Goal: Task Accomplishment & Management: Manage account settings

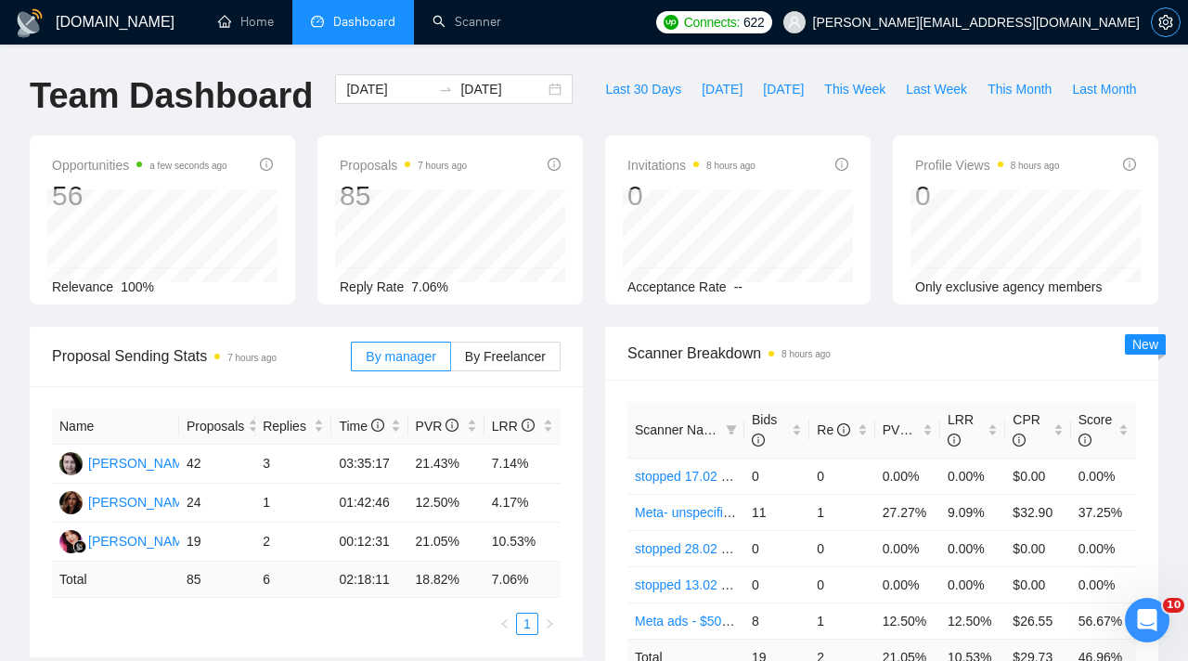
click at [1171, 27] on icon "setting" at bounding box center [1166, 22] width 14 height 15
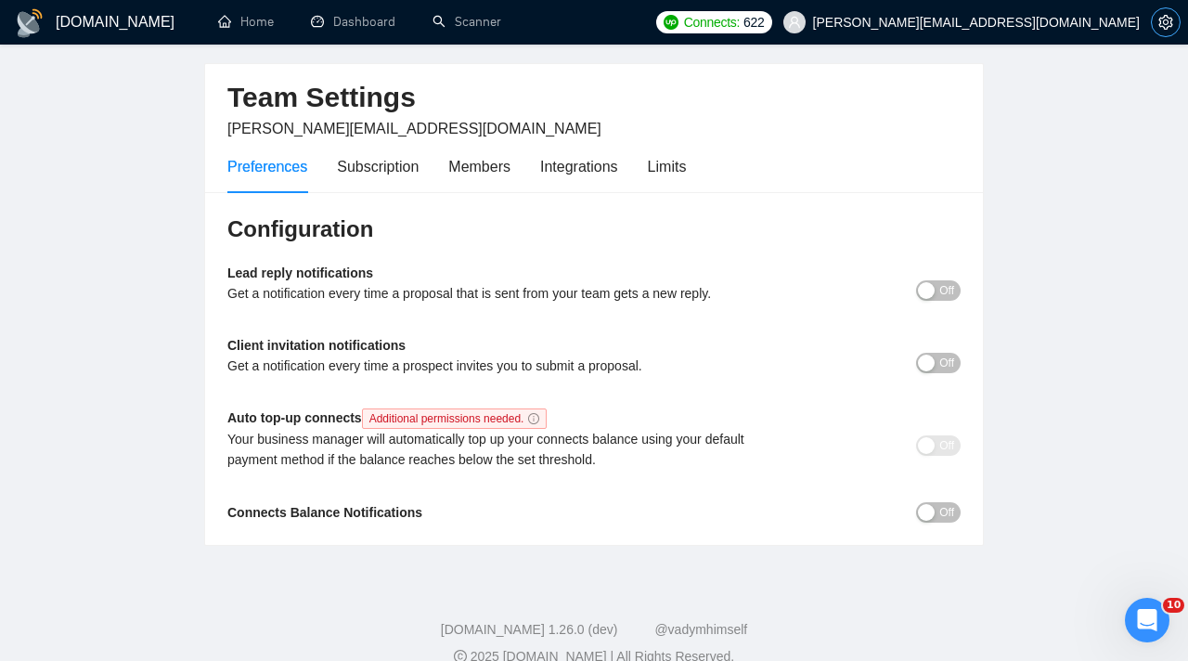
scroll to position [85, 0]
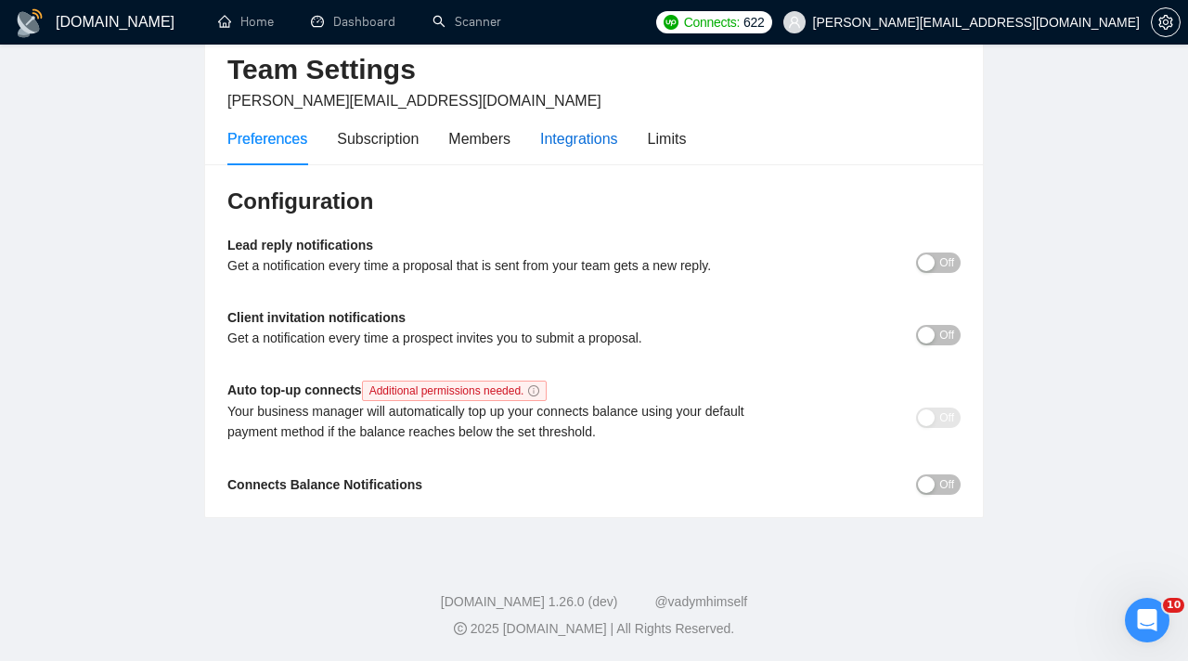
click at [585, 137] on div "Integrations" at bounding box center [579, 138] width 78 height 23
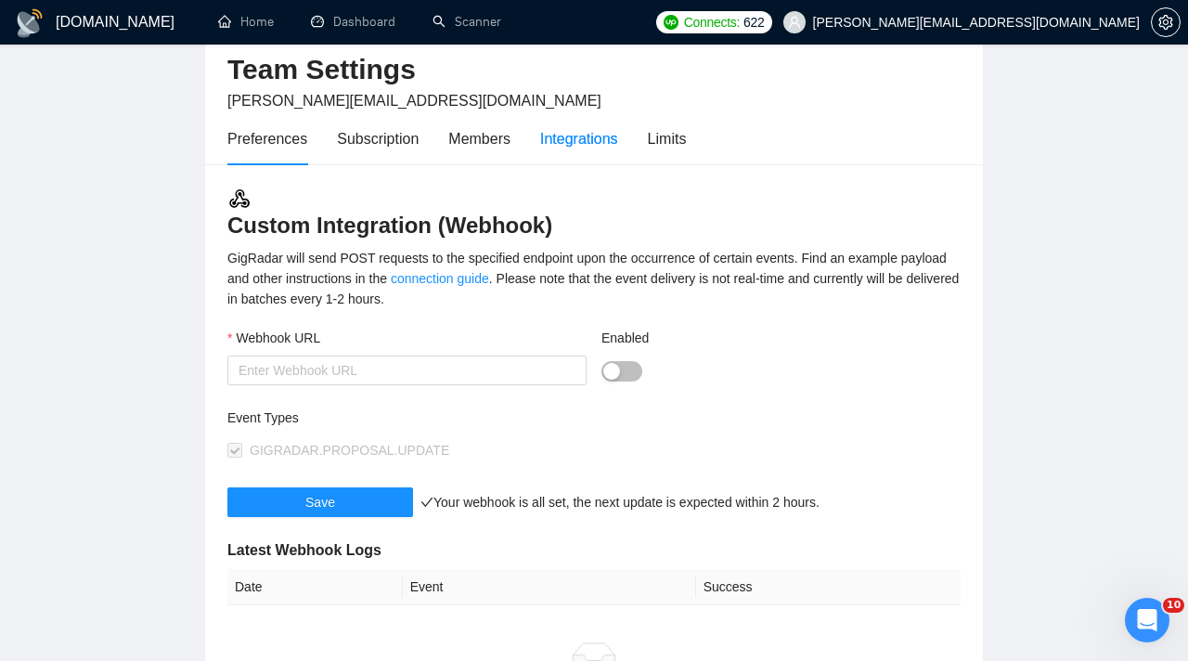
type input "[URL][DOMAIN_NAME]"
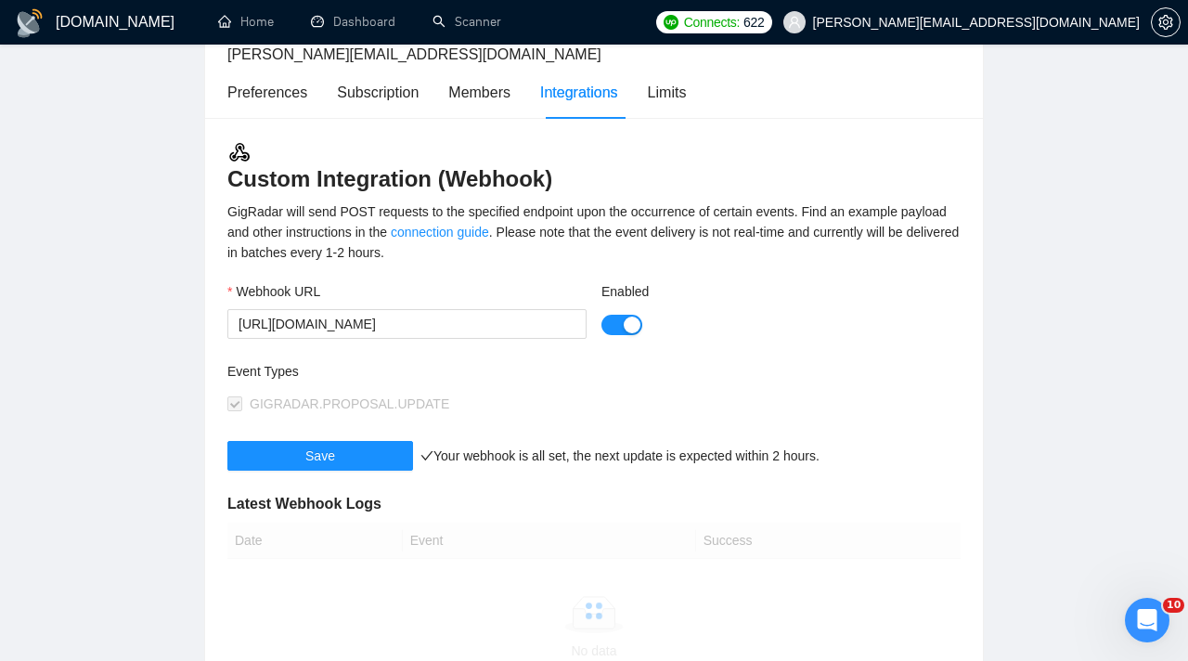
scroll to position [144, 0]
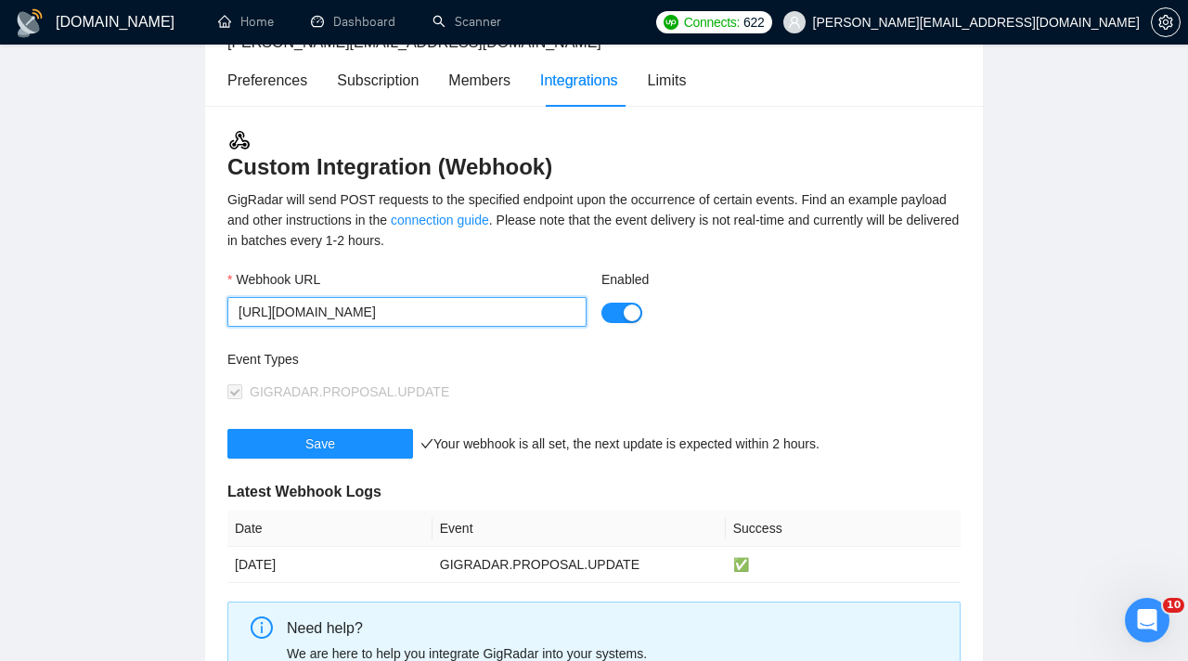
click at [525, 319] on input "[URL][DOMAIN_NAME]" at bounding box center [406, 312] width 359 height 30
drag, startPoint x: 240, startPoint y: 309, endPoint x: 598, endPoint y: 310, distance: 358.3
click at [598, 310] on div "Webhook URL [URL][DOMAIN_NAME] Enabled" at bounding box center [594, 309] width 748 height 80
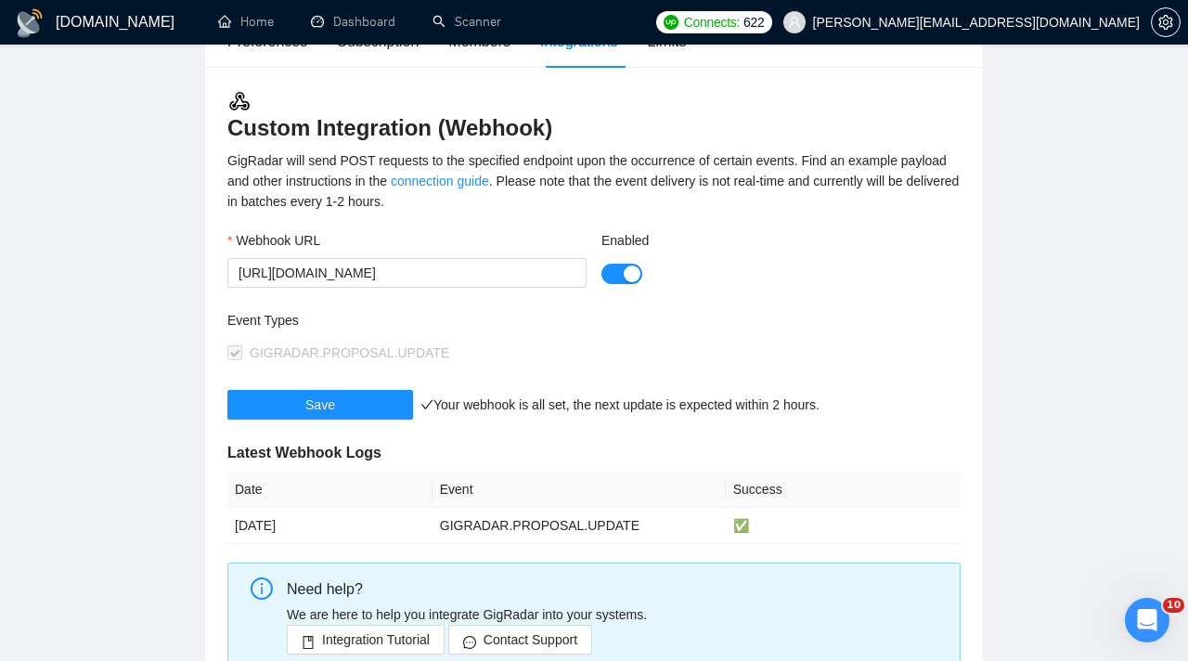
scroll to position [170, 0]
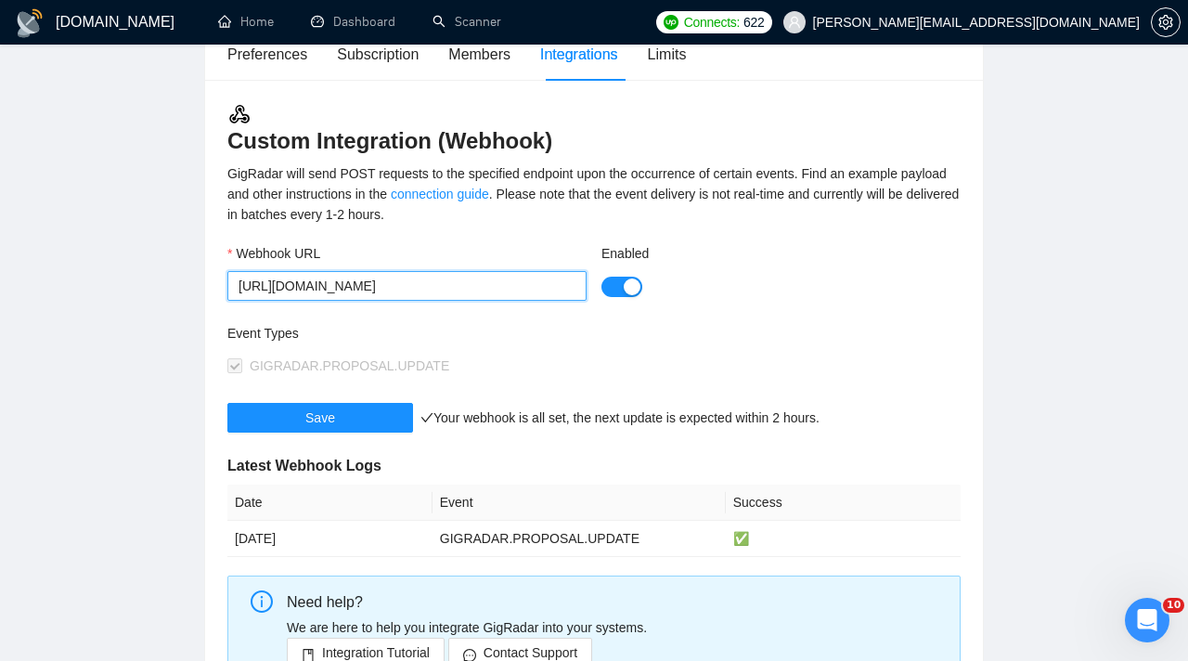
click at [326, 274] on input "[URL][DOMAIN_NAME]" at bounding box center [406, 286] width 359 height 30
click at [335, 279] on input "[URL][DOMAIN_NAME]" at bounding box center [406, 286] width 359 height 30
drag, startPoint x: 240, startPoint y: 280, endPoint x: 624, endPoint y: 282, distance: 384.3
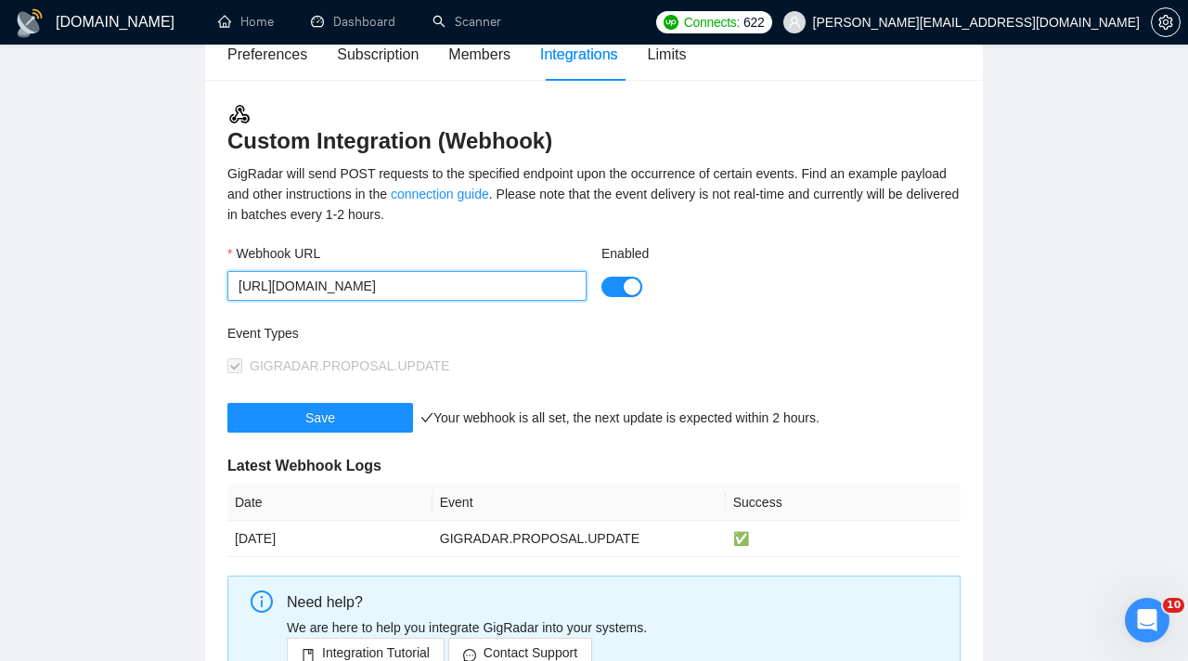
click at [625, 283] on div "Webhook URL [URL][DOMAIN_NAME] Enabled" at bounding box center [594, 283] width 748 height 80
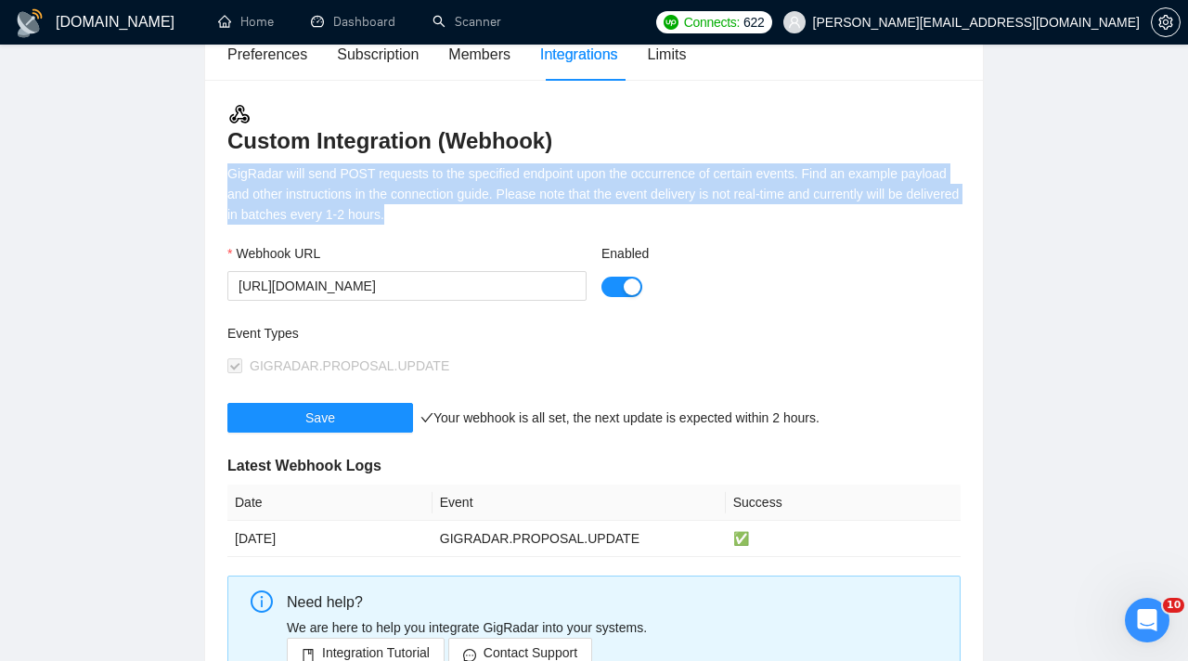
drag, startPoint x: 223, startPoint y: 175, endPoint x: 508, endPoint y: 216, distance: 288.0
click at [508, 215] on div "Custom Integration (Webhook) GigRadar will send POST requests to the specified …" at bounding box center [594, 402] width 778 height 644
copy div "GigRadar will send POST requests to the specified endpoint upon the occurrence …"
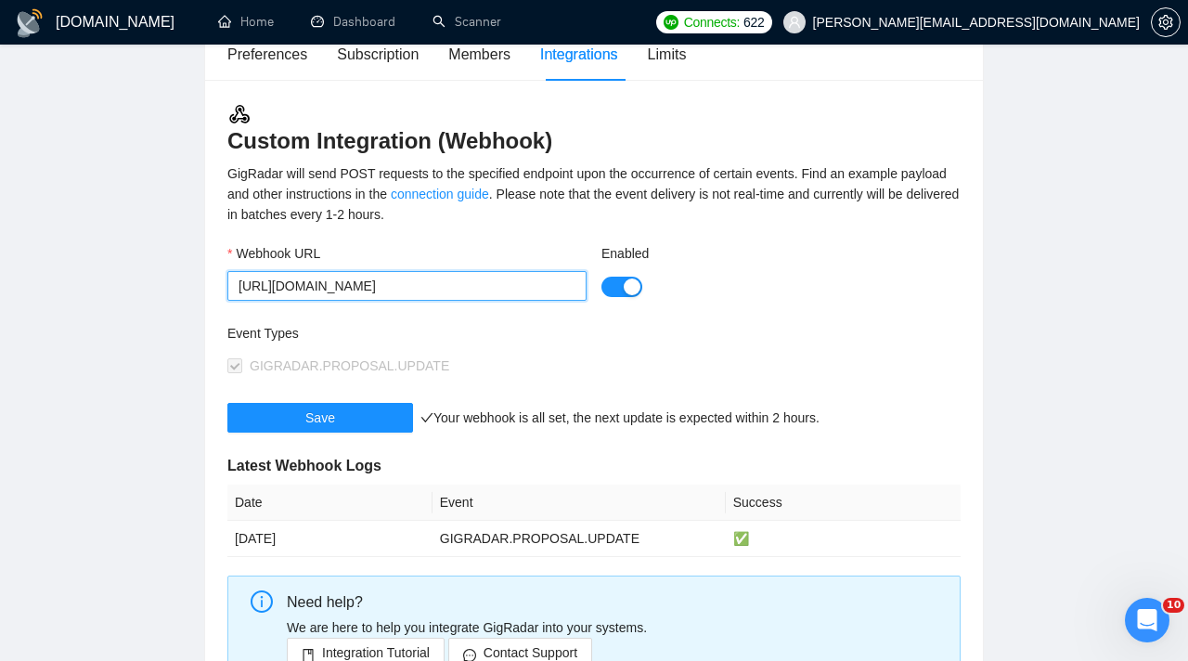
scroll to position [0, 16]
drag, startPoint x: 237, startPoint y: 283, endPoint x: 745, endPoint y: 297, distance: 508.0
click at [745, 297] on div "Webhook URL [URL][DOMAIN_NAME] Enabled" at bounding box center [594, 283] width 748 height 80
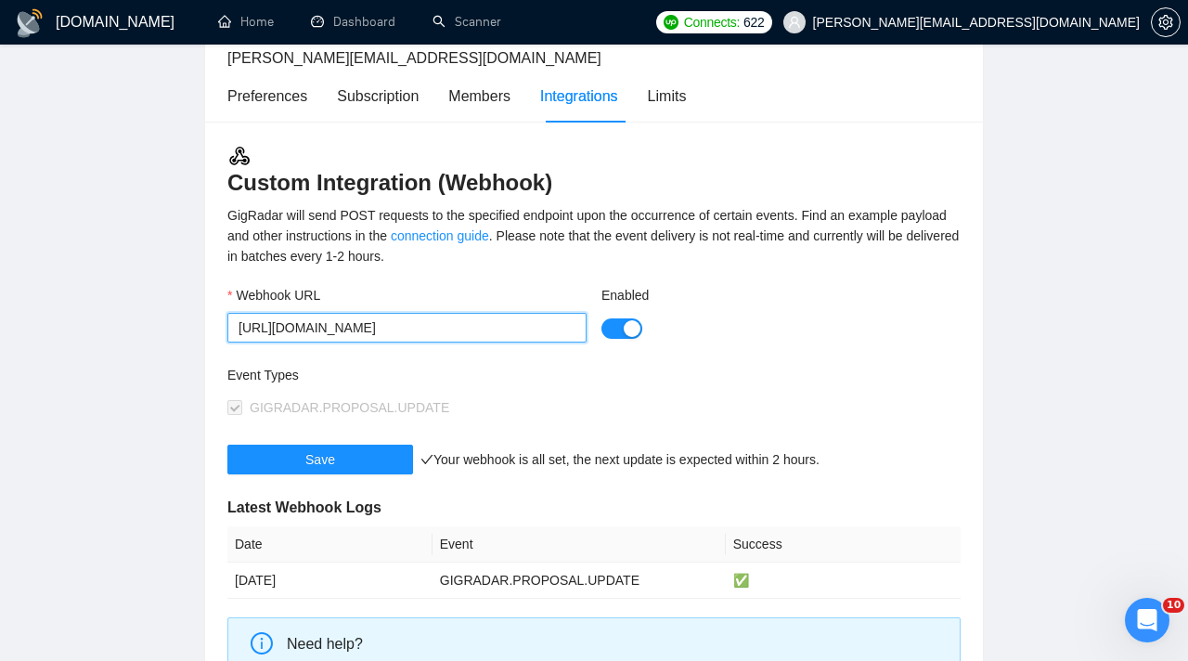
scroll to position [64, 0]
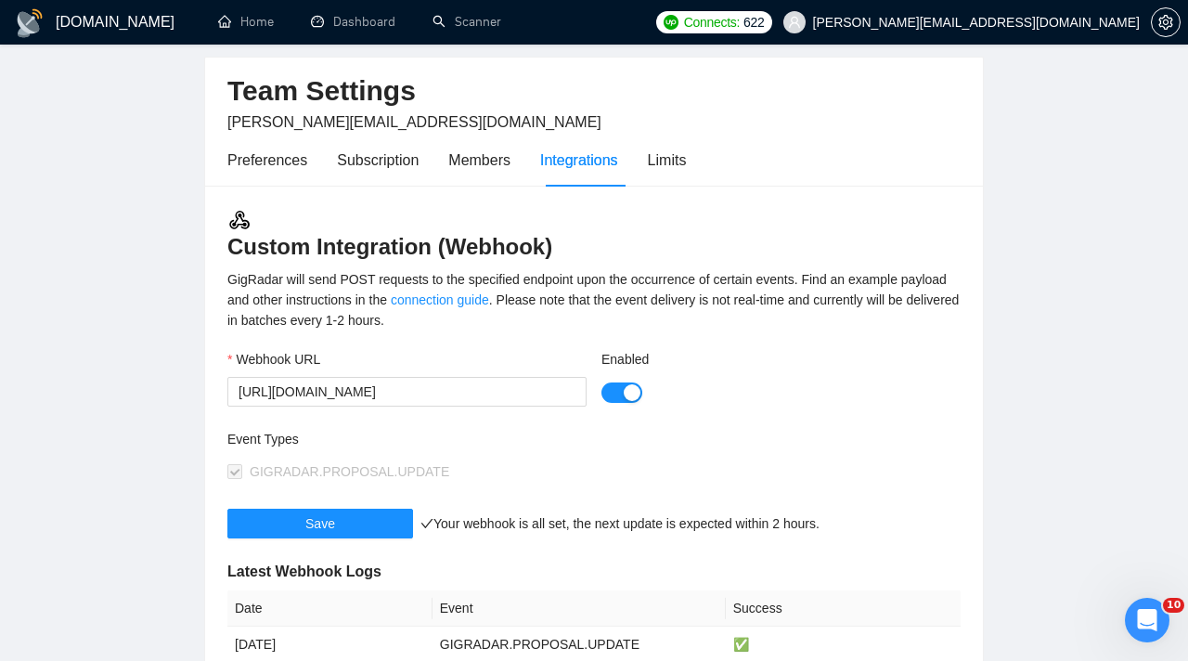
click at [331, 295] on div "GigRadar will send POST requests to the specified endpoint upon the occurrence …" at bounding box center [593, 299] width 733 height 61
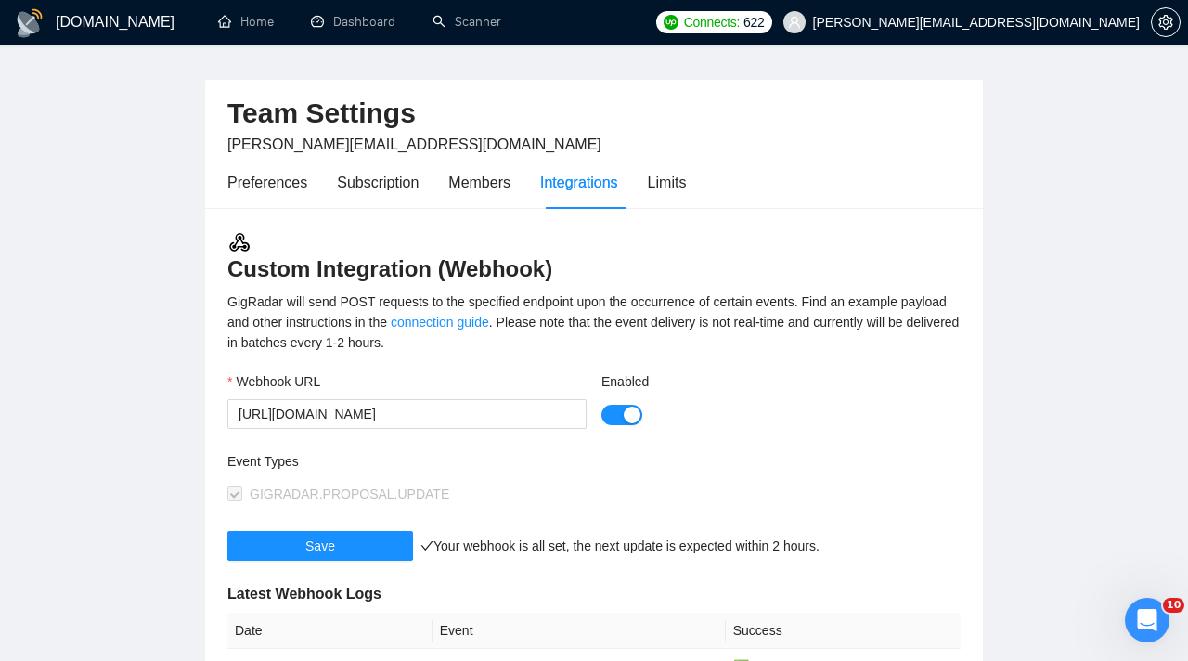
scroll to position [35, 0]
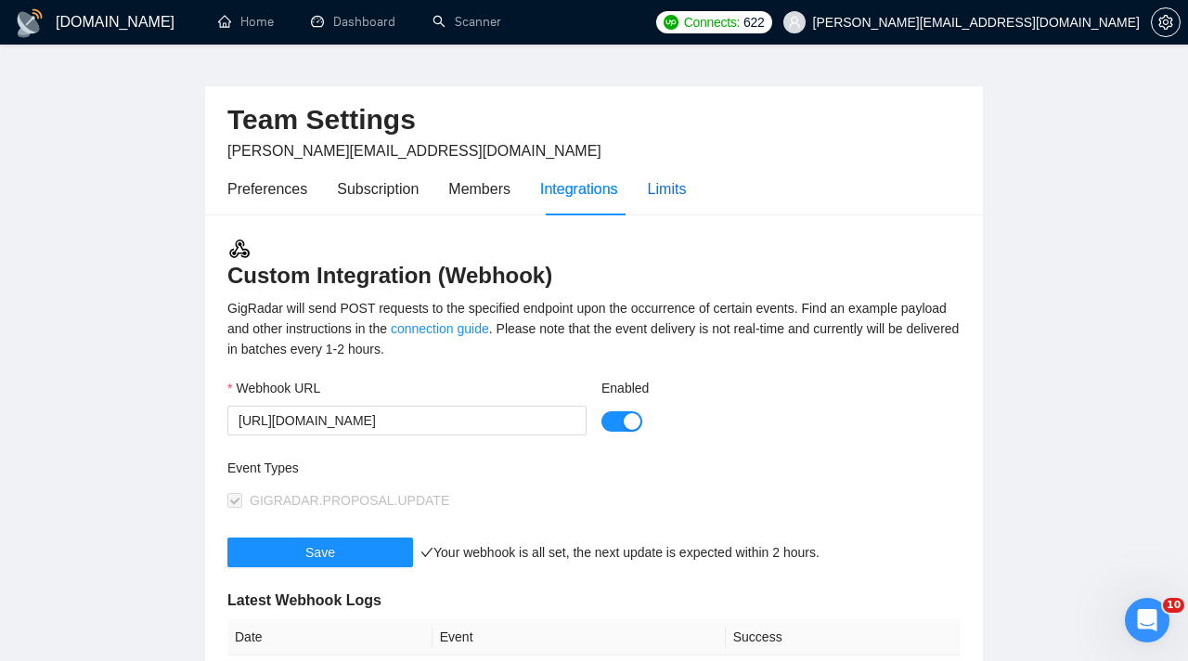
click at [677, 200] on div "Limits" at bounding box center [667, 188] width 39 height 23
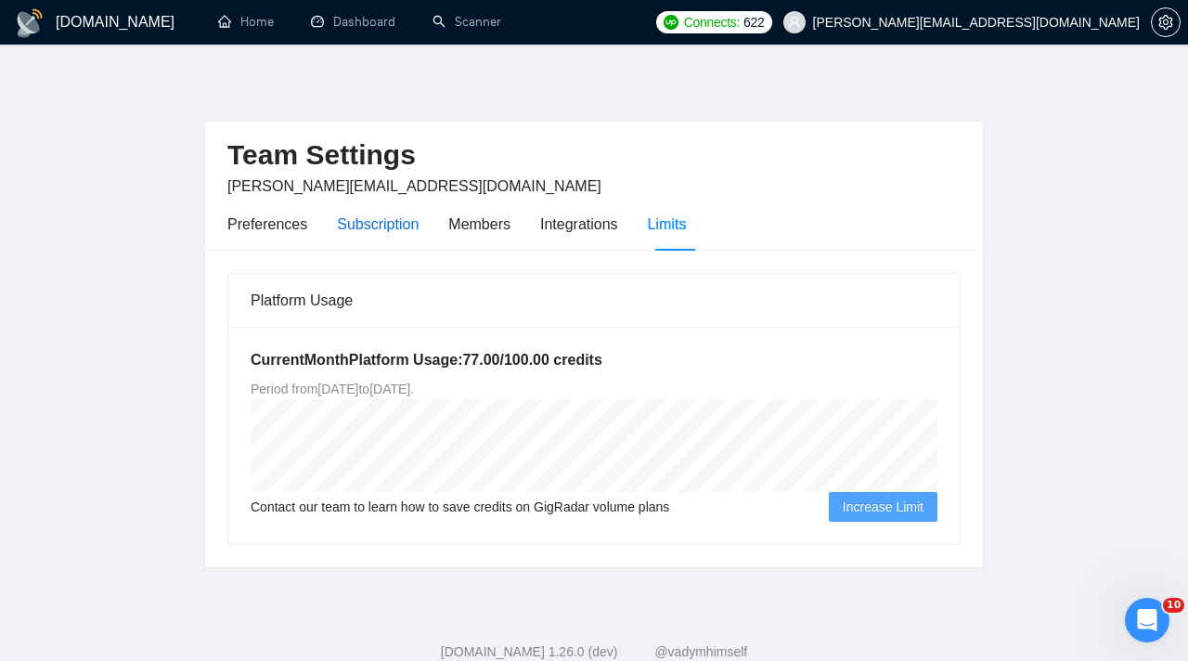
click at [382, 225] on div "Subscription" at bounding box center [378, 224] width 82 height 23
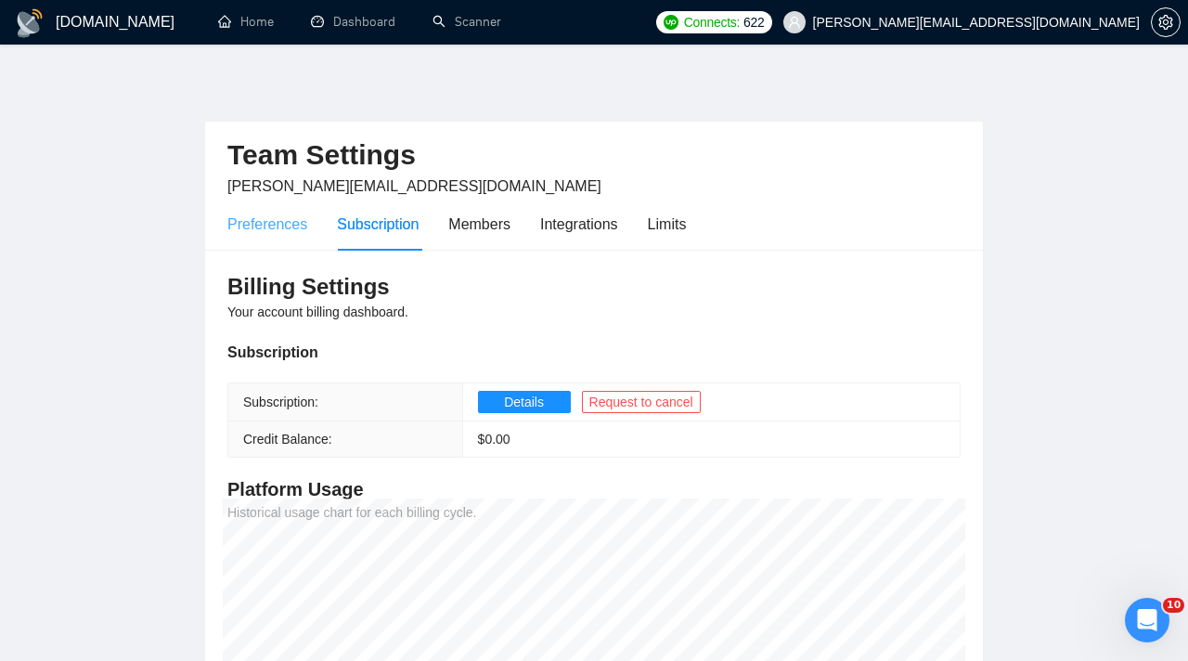
click at [262, 211] on div "Preferences" at bounding box center [267, 224] width 80 height 53
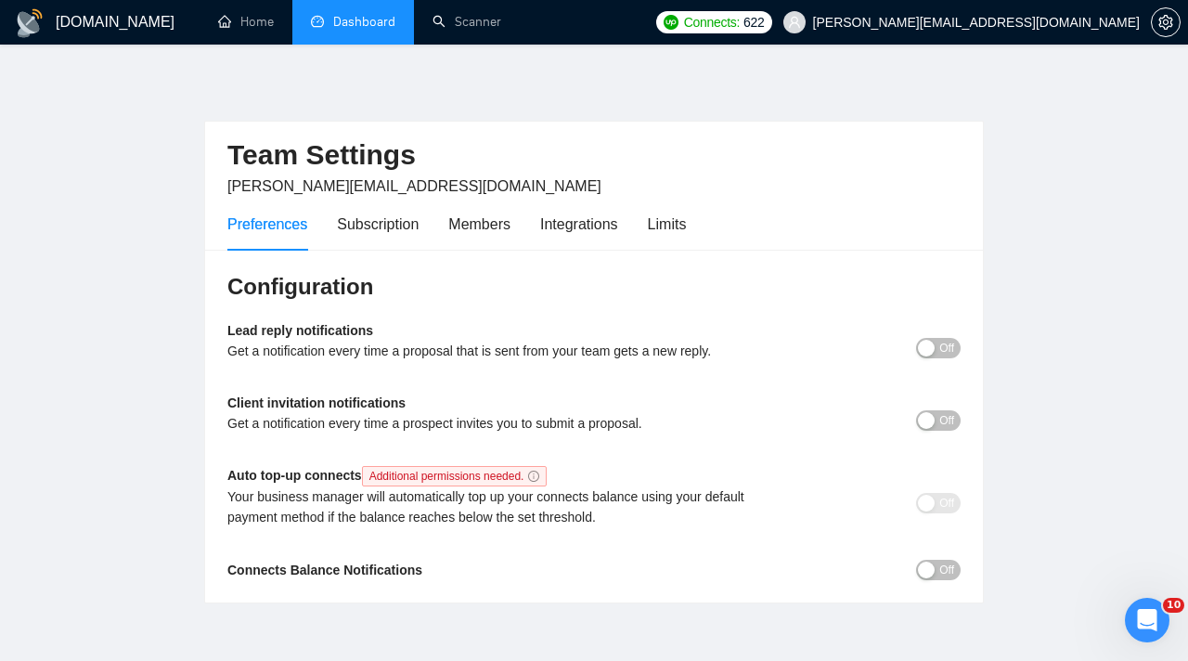
click at [382, 25] on link "Dashboard" at bounding box center [353, 22] width 84 height 16
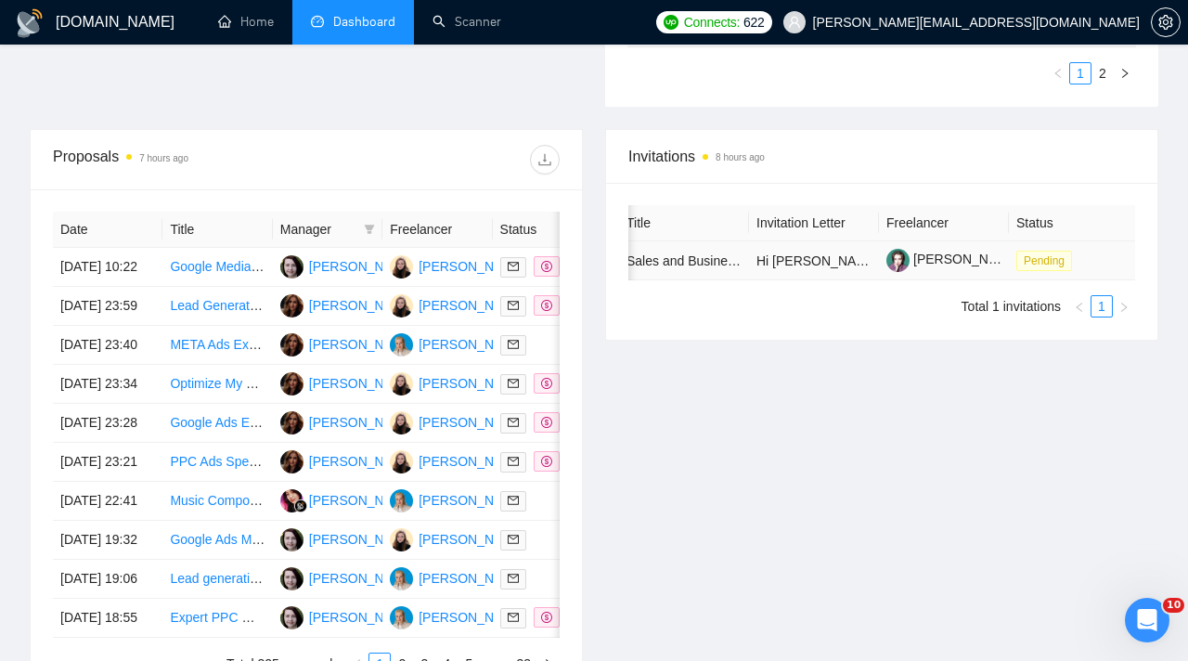
scroll to position [0, 143]
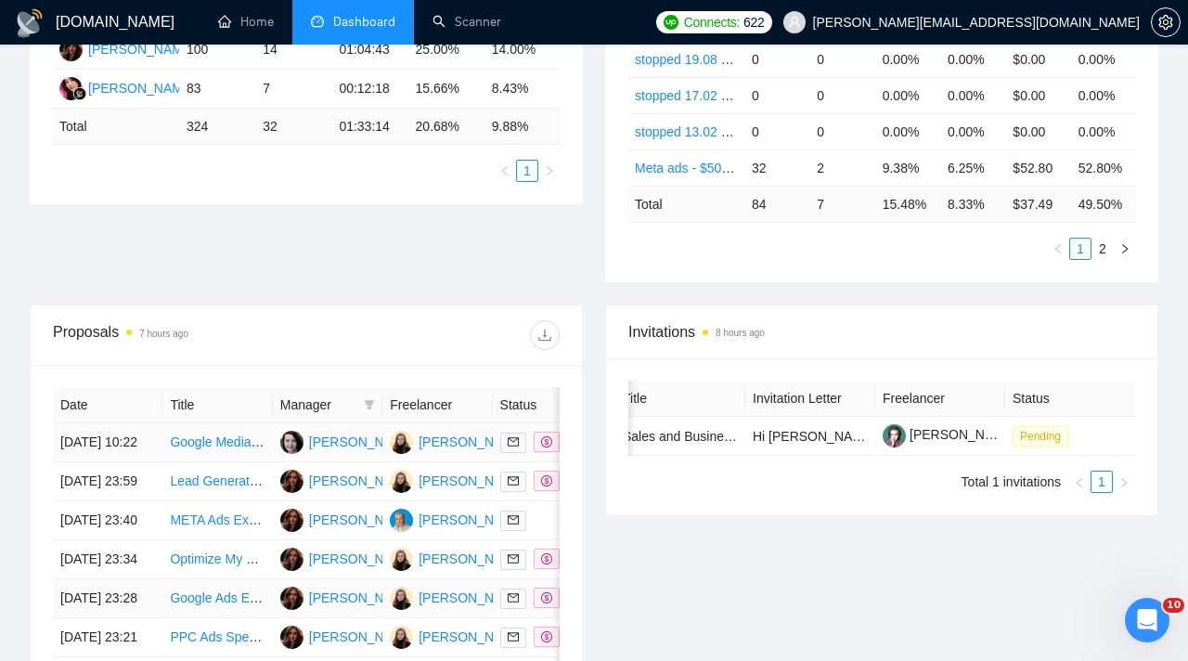
scroll to position [0, 0]
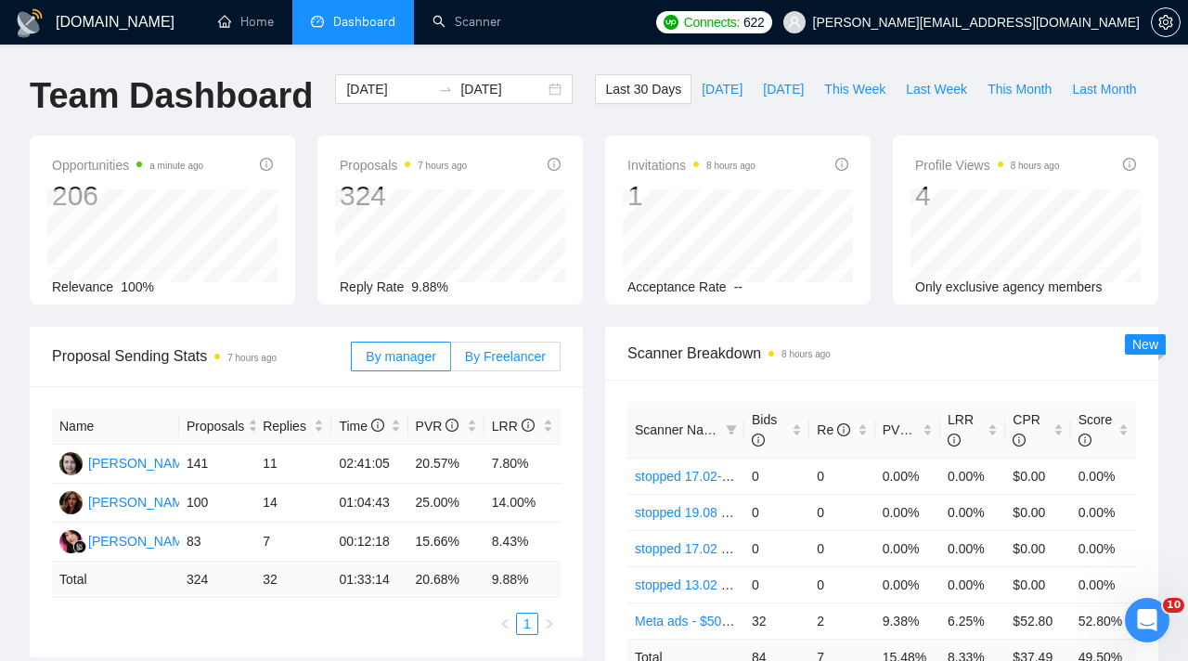
click at [497, 353] on span "By Freelancer" at bounding box center [505, 356] width 81 height 15
click at [451, 361] on input "By Freelancer" at bounding box center [451, 361] width 0 height 0
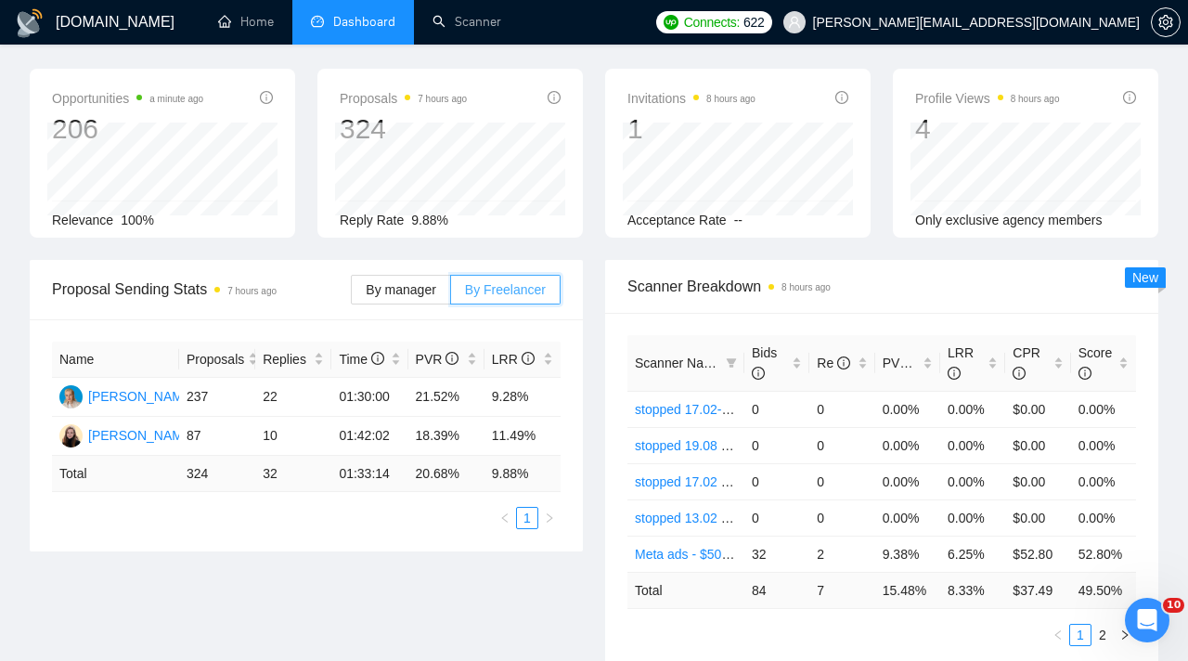
scroll to position [68, 0]
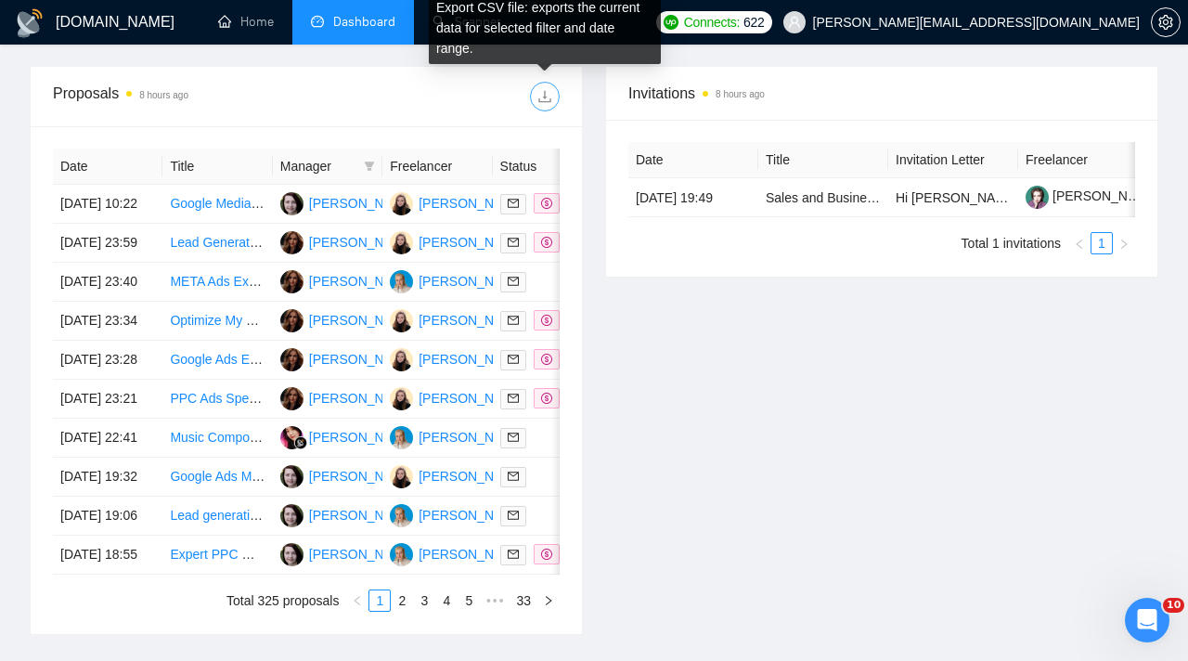
scroll to position [657, 0]
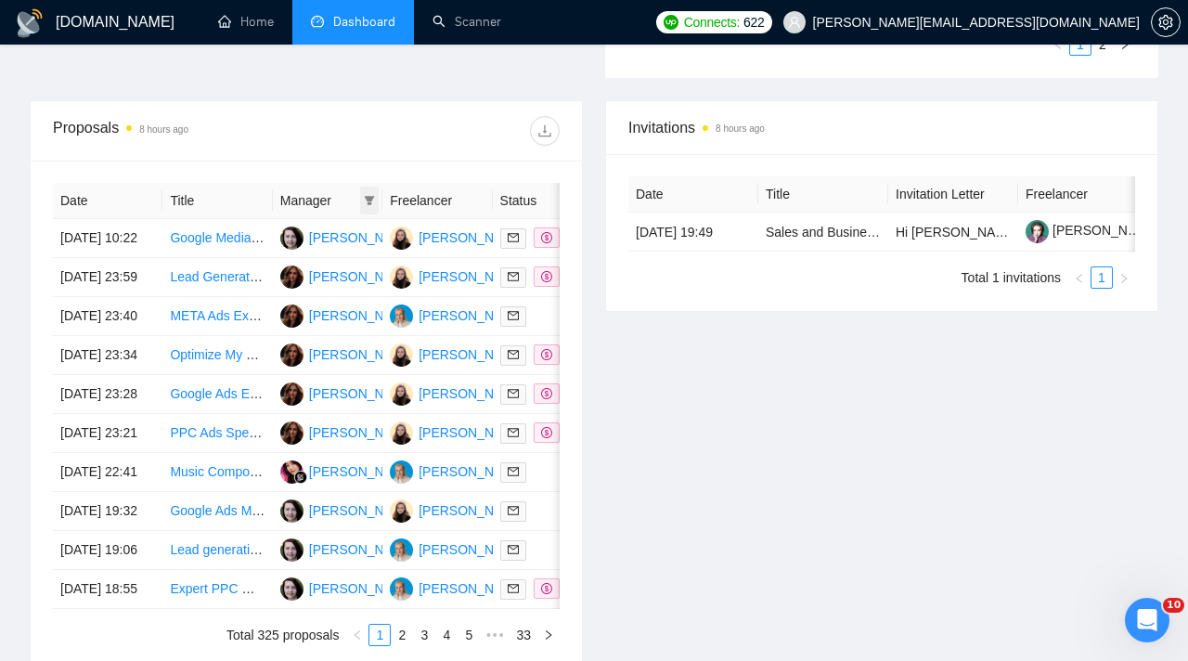
click at [374, 199] on icon "filter" at bounding box center [369, 200] width 11 height 11
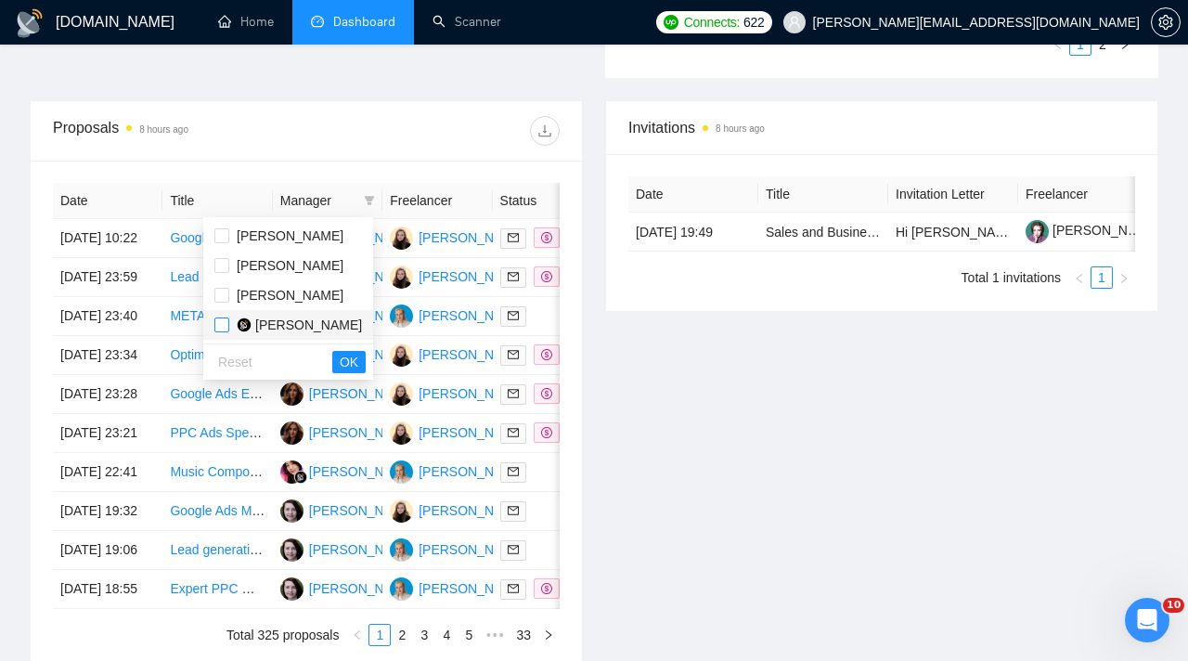
click at [216, 332] on label at bounding box center [221, 325] width 15 height 20
click at [216, 332] on input "checkbox" at bounding box center [221, 324] width 15 height 15
click at [227, 328] on input "checkbox" at bounding box center [221, 324] width 15 height 15
checkbox input "true"
click at [356, 367] on span "OK" at bounding box center [349, 362] width 19 height 20
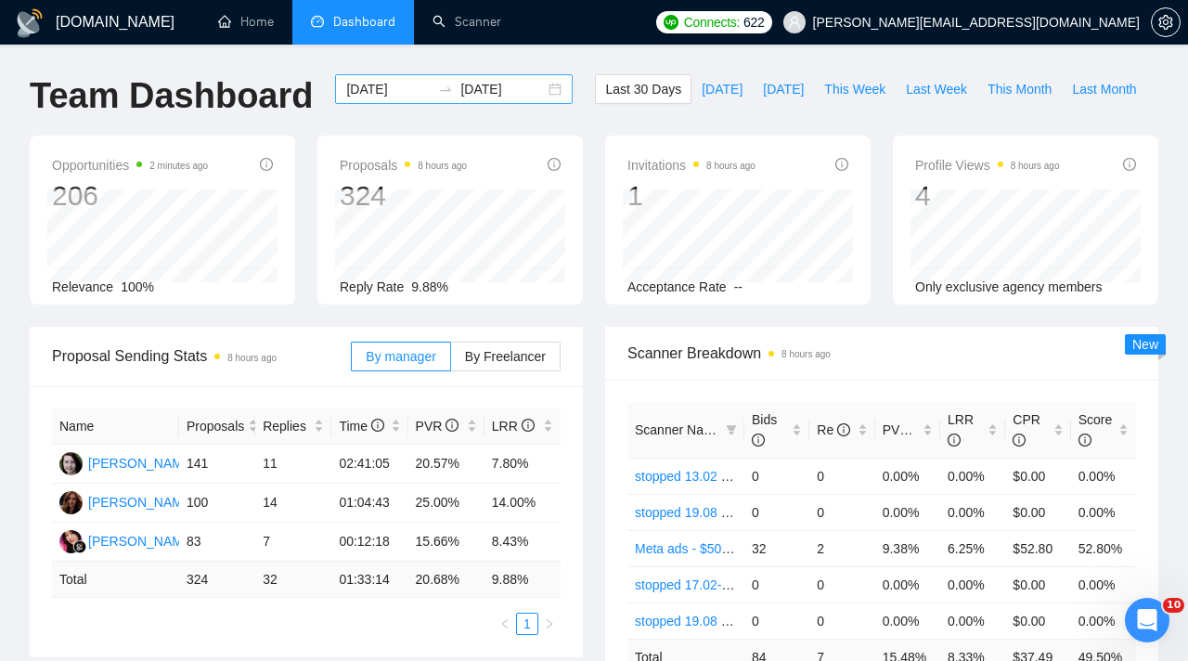
click at [404, 85] on input "[DATE]" at bounding box center [388, 89] width 84 height 20
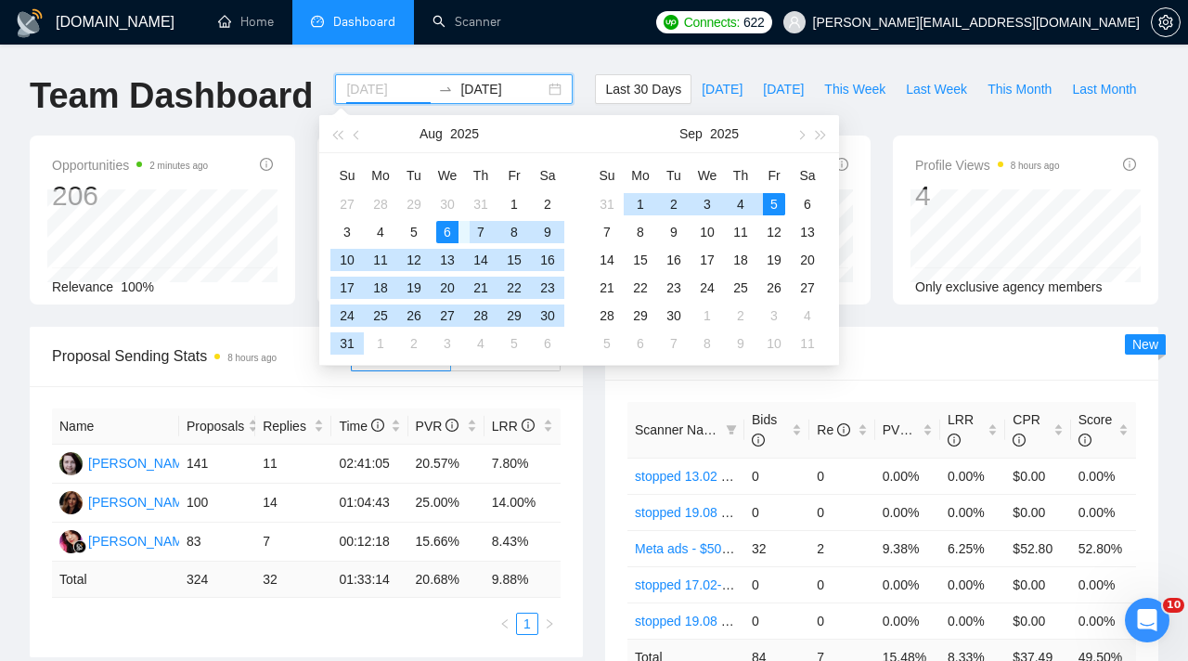
type input "[DATE]"
click at [455, 227] on div "6" at bounding box center [447, 232] width 22 height 22
type input "2025-08-07"
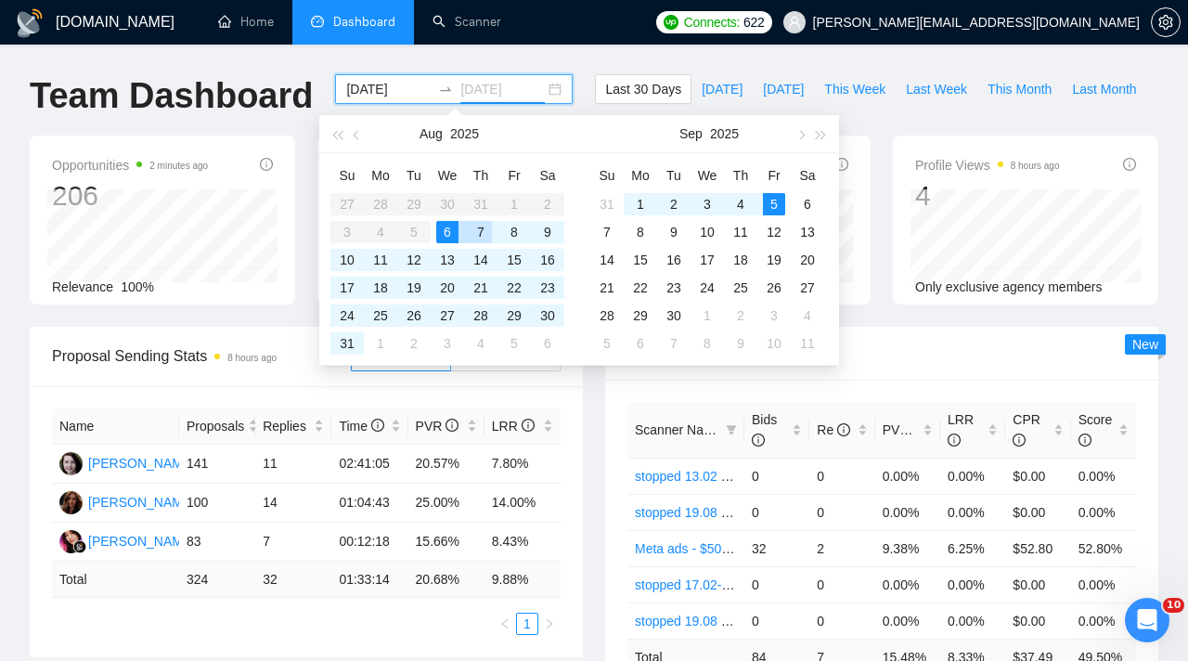
click at [484, 234] on div "7" at bounding box center [481, 232] width 22 height 22
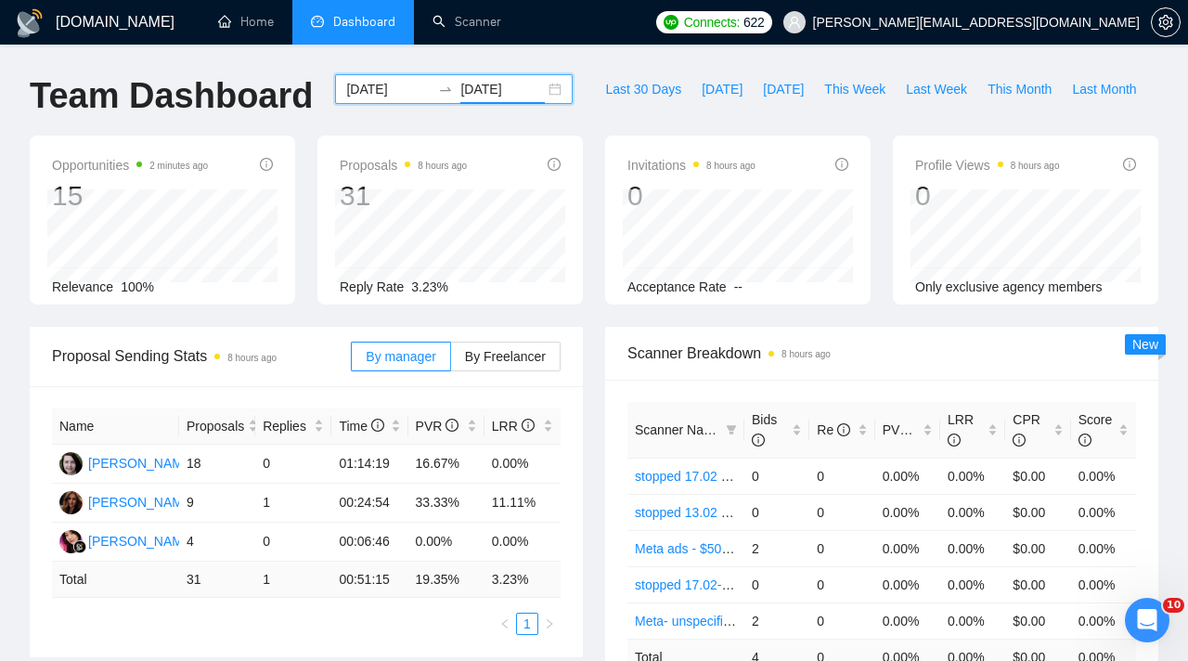
click at [431, 89] on div at bounding box center [446, 89] width 30 height 15
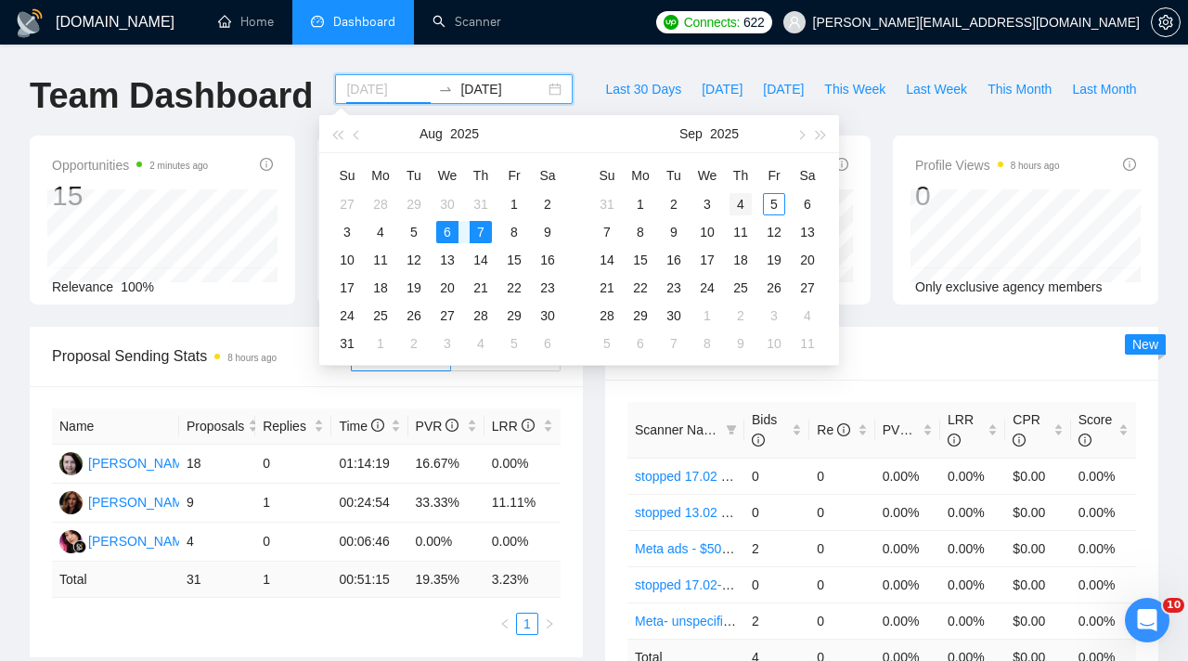
type input "2025-09-04"
click at [745, 206] on div "4" at bounding box center [741, 204] width 22 height 22
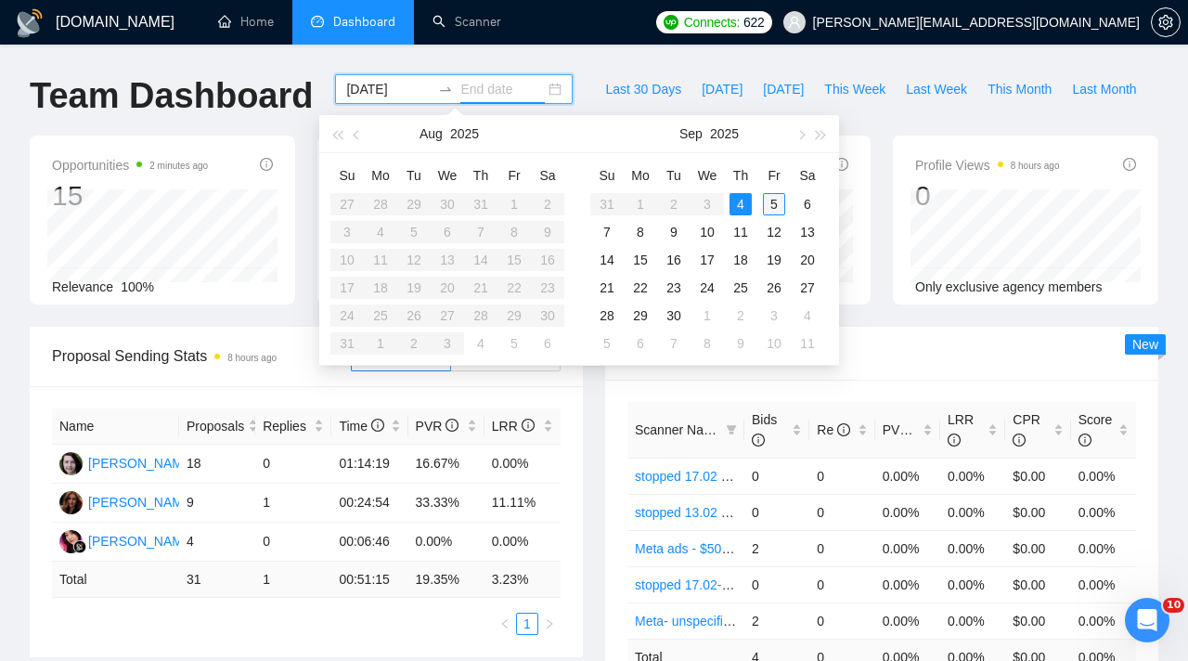
type input "[DATE]"
click at [774, 204] on div "5" at bounding box center [774, 204] width 22 height 22
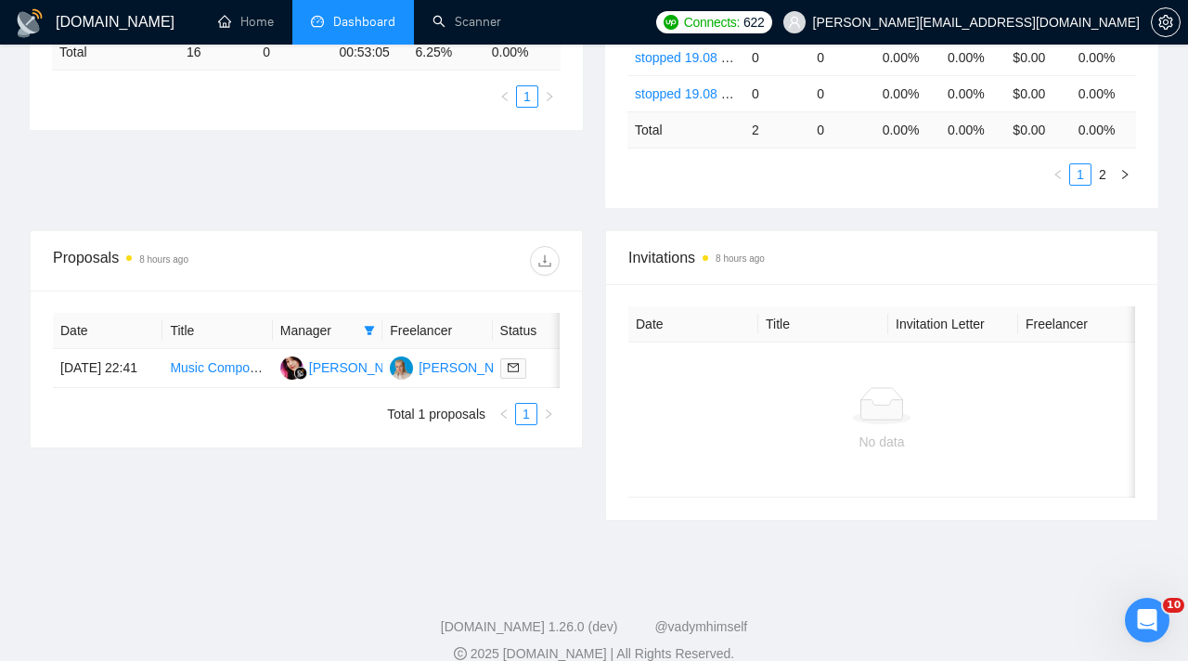
scroll to position [510, 0]
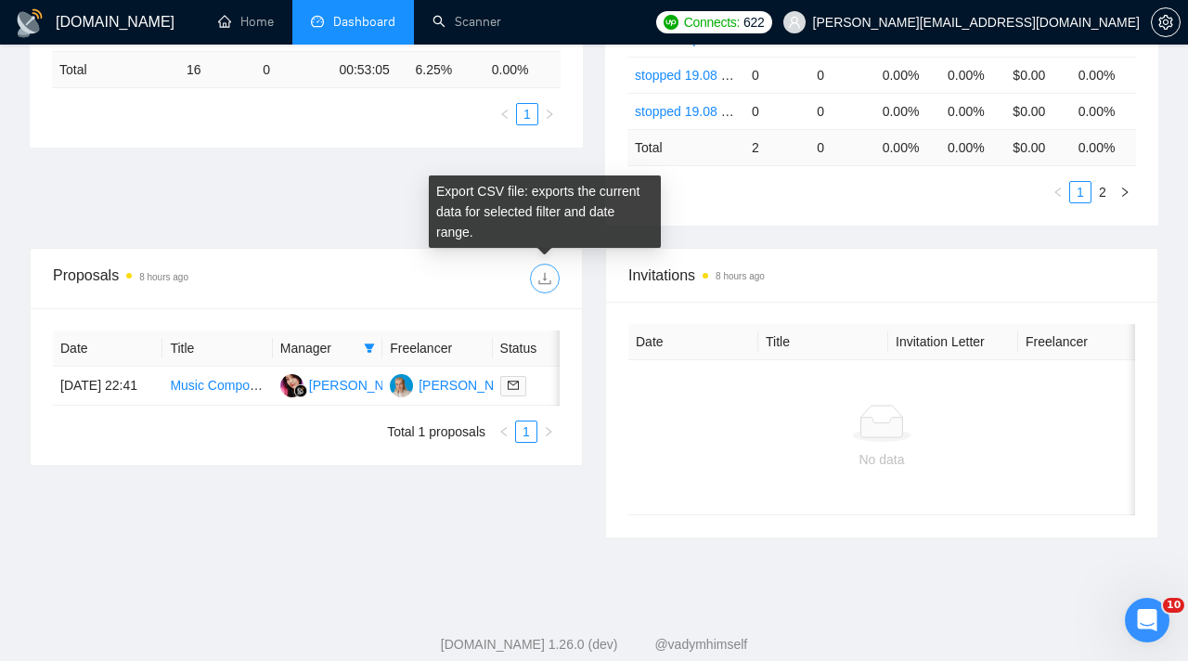
click at [543, 287] on button "button" at bounding box center [545, 279] width 30 height 30
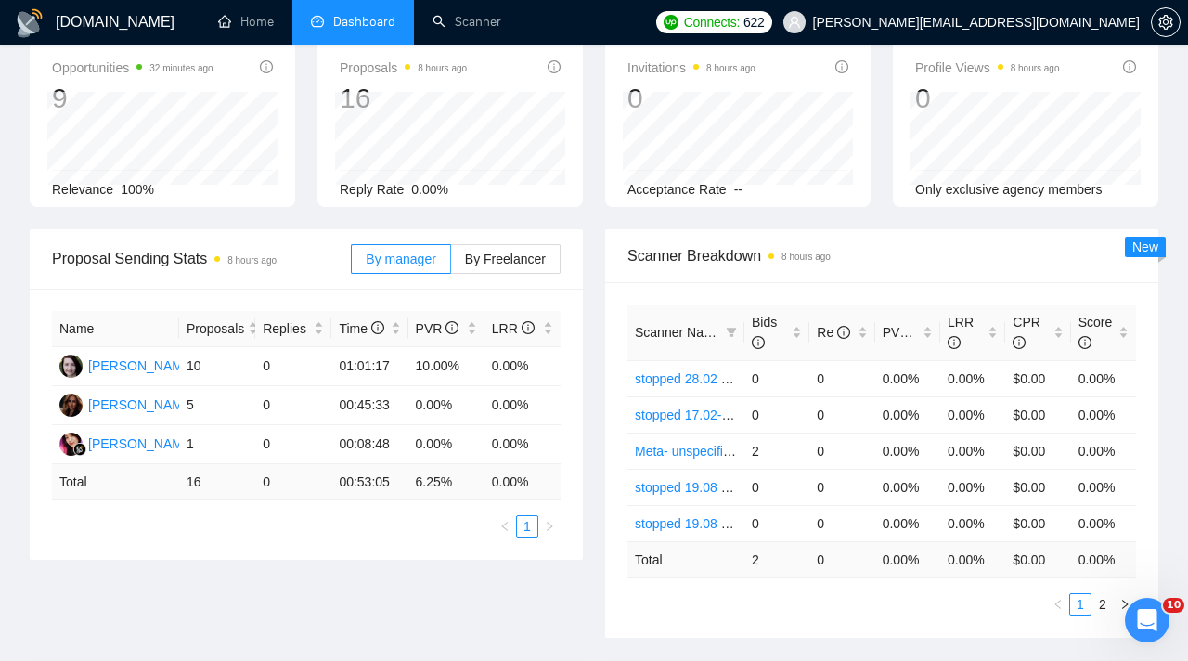
scroll to position [0, 0]
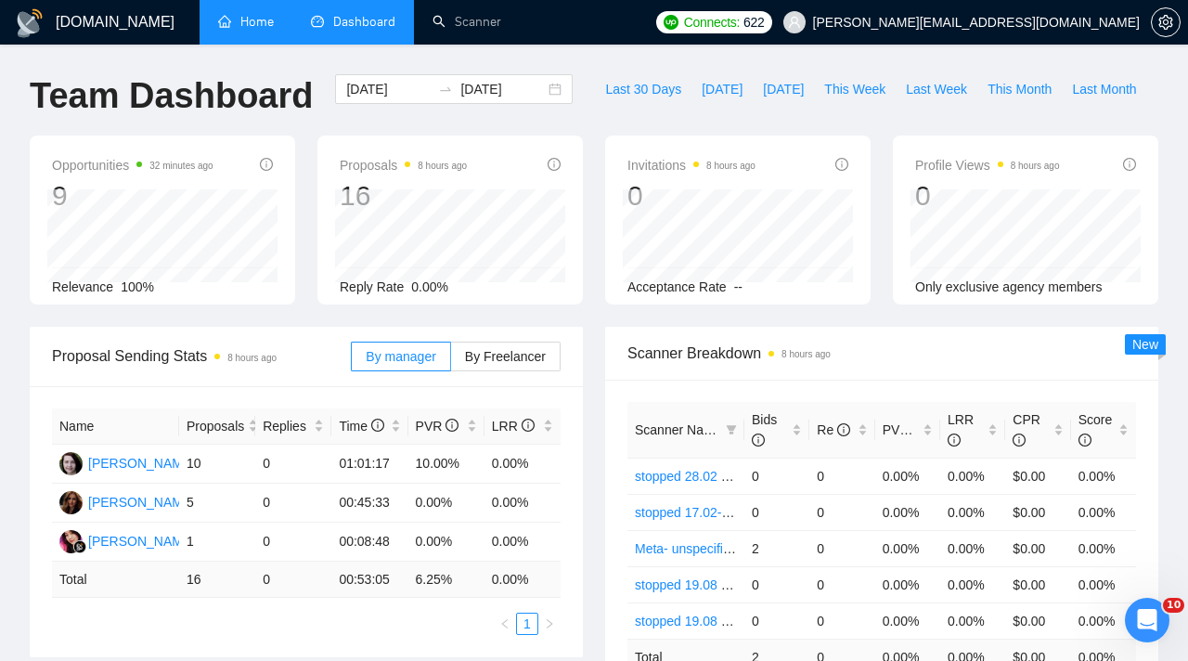
click at [228, 26] on link "Home" at bounding box center [246, 22] width 56 height 16
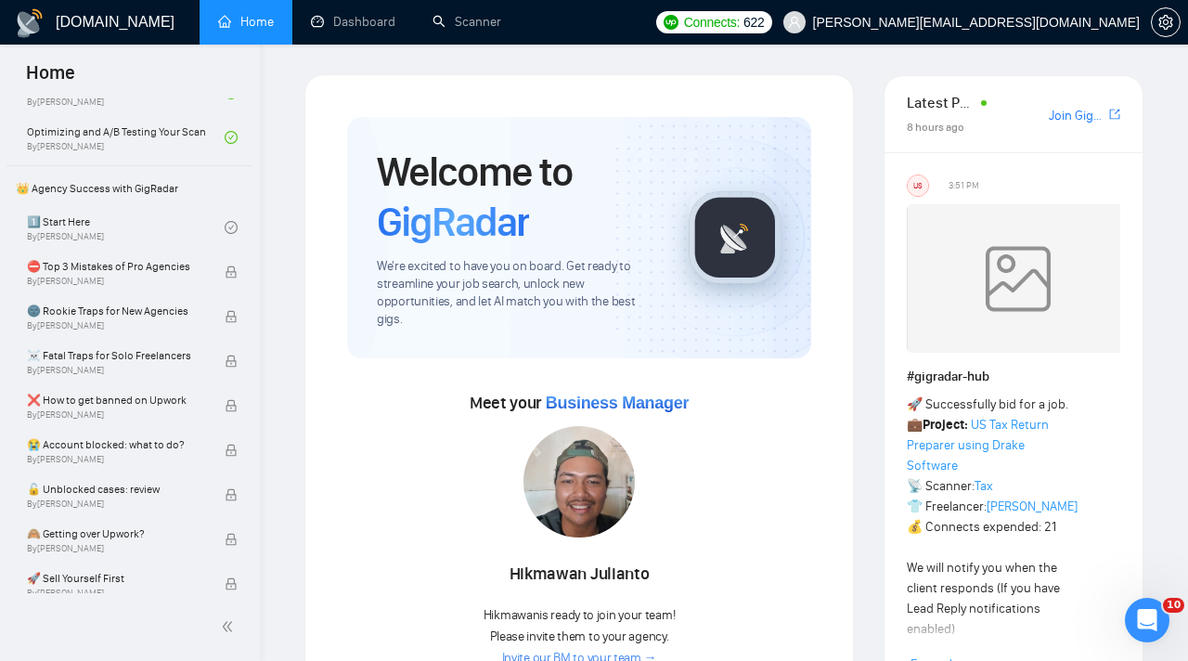
scroll to position [366, 0]
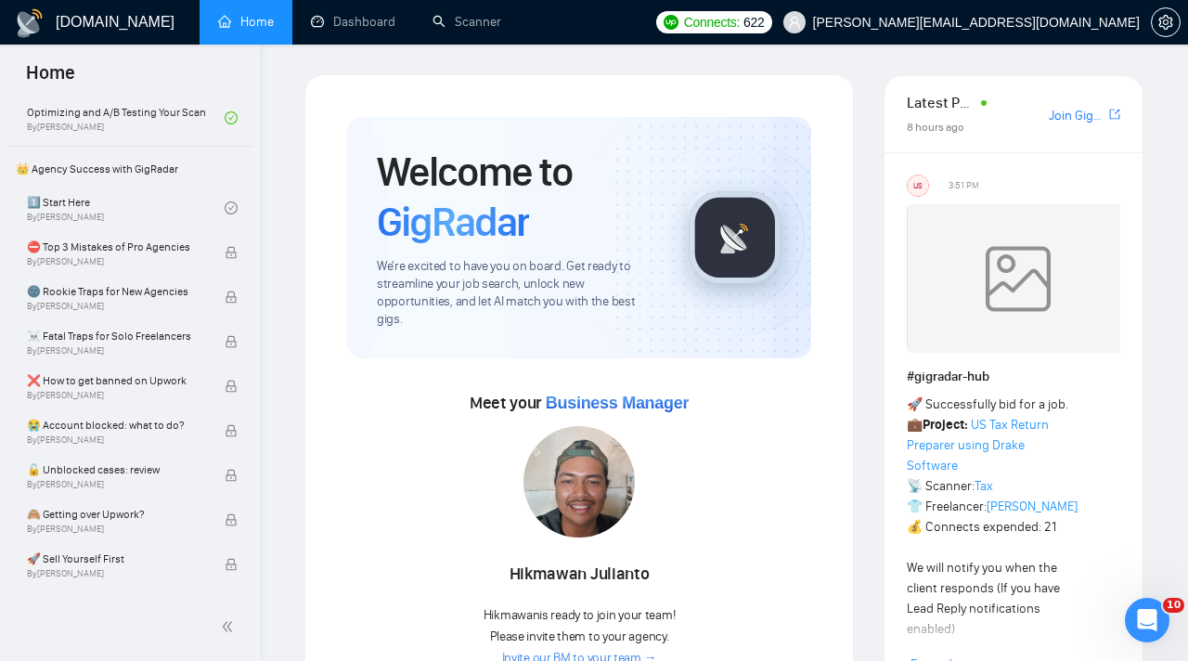
click at [58, 25] on h1 "[DOMAIN_NAME]" at bounding box center [115, 22] width 119 height 45
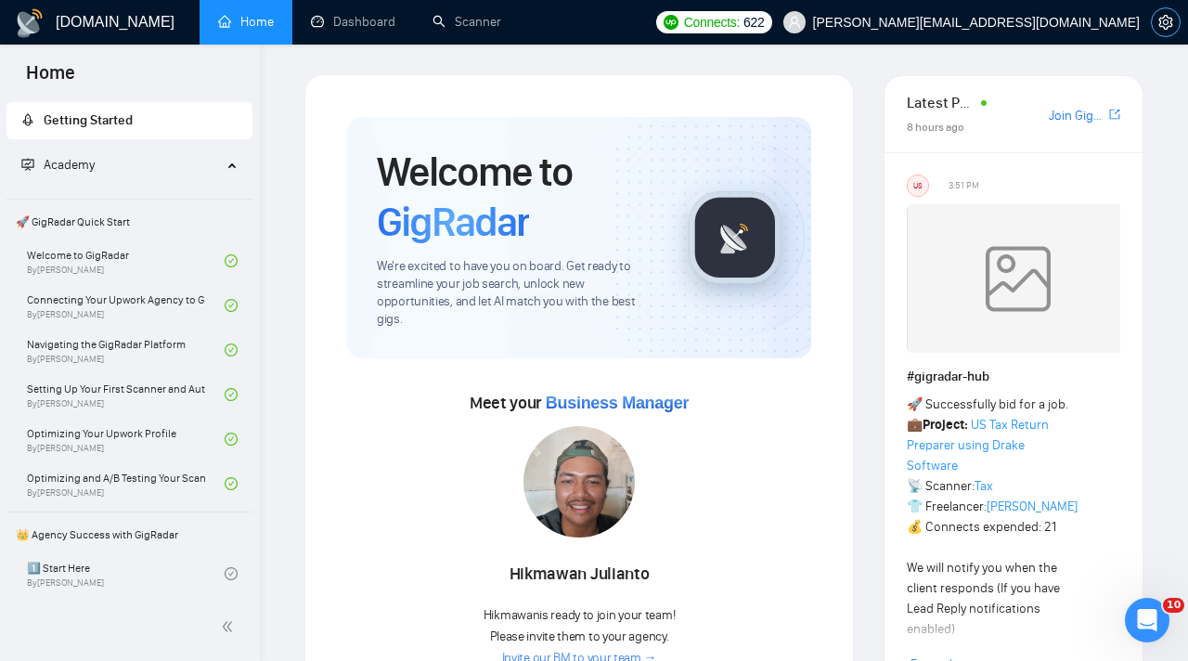
click at [1179, 15] on span "setting" at bounding box center [1166, 22] width 28 height 15
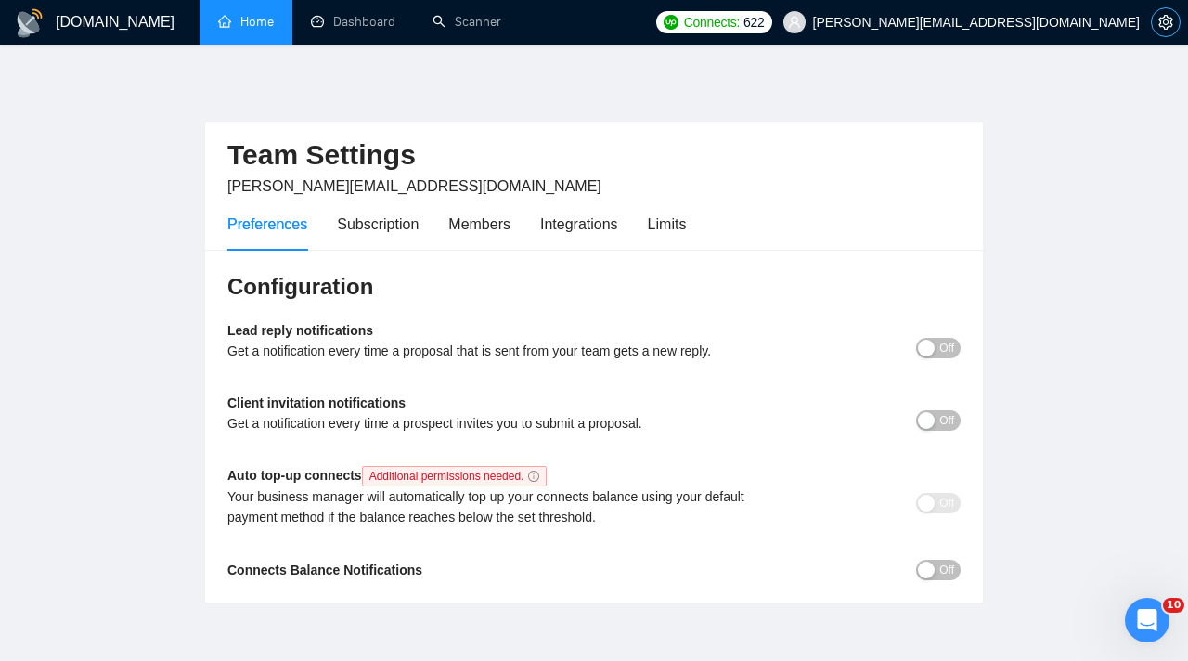
click at [1166, 20] on icon "setting" at bounding box center [1166, 22] width 15 height 15
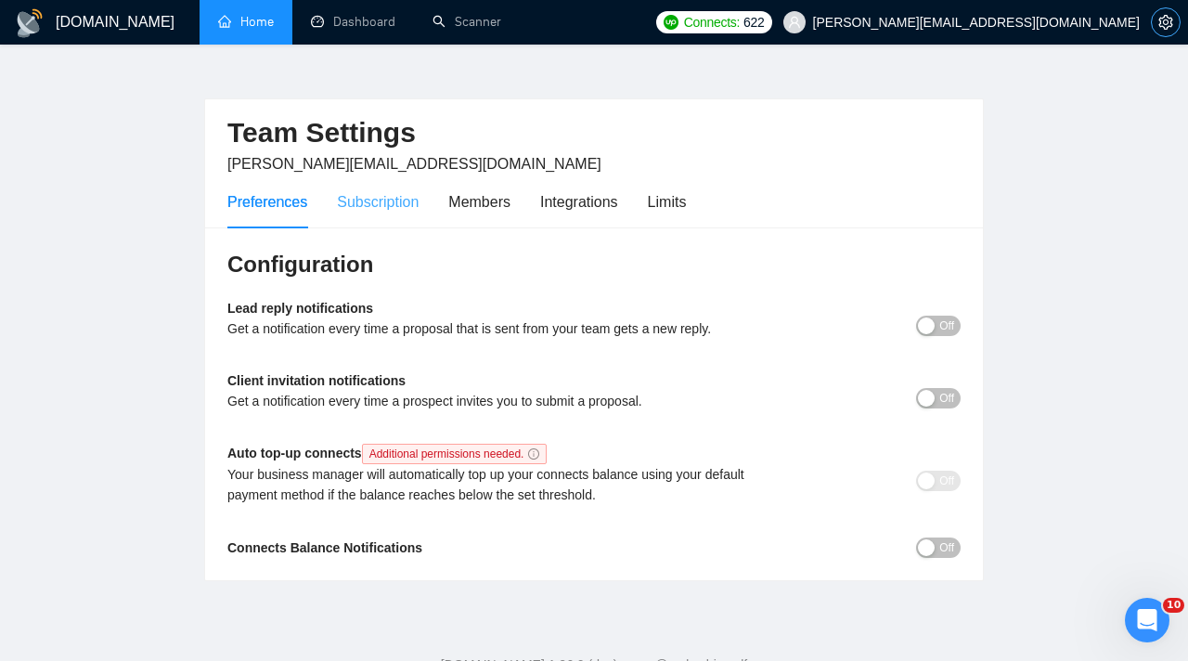
scroll to position [26, 0]
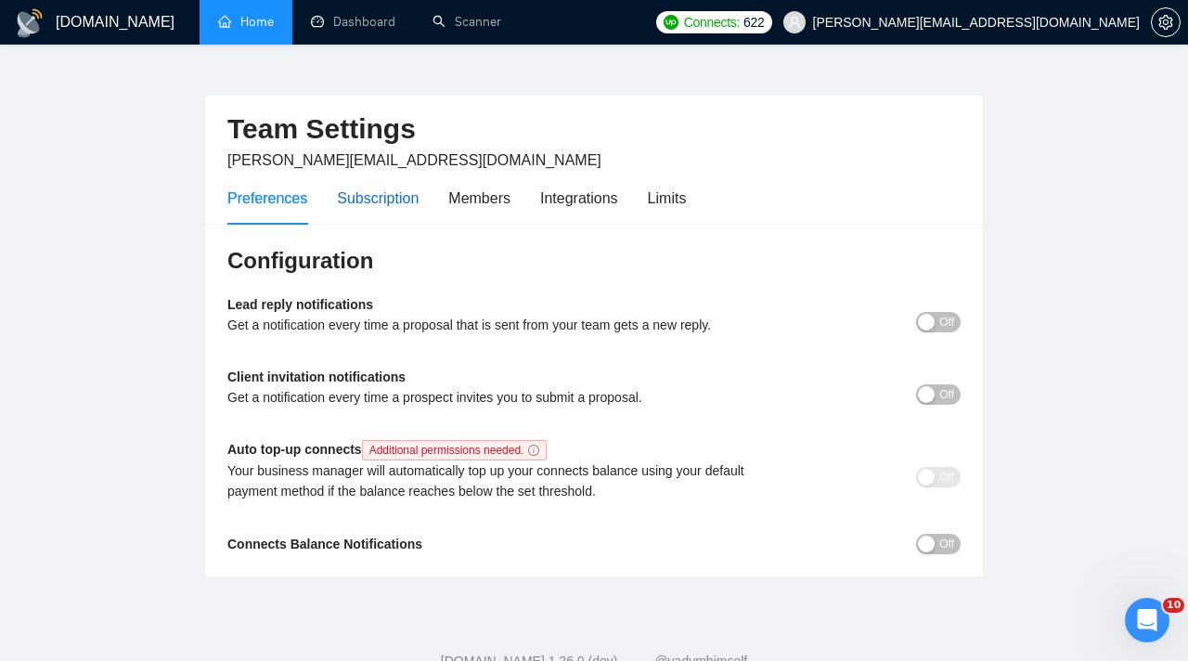
click at [383, 191] on div "Subscription" at bounding box center [378, 198] width 82 height 23
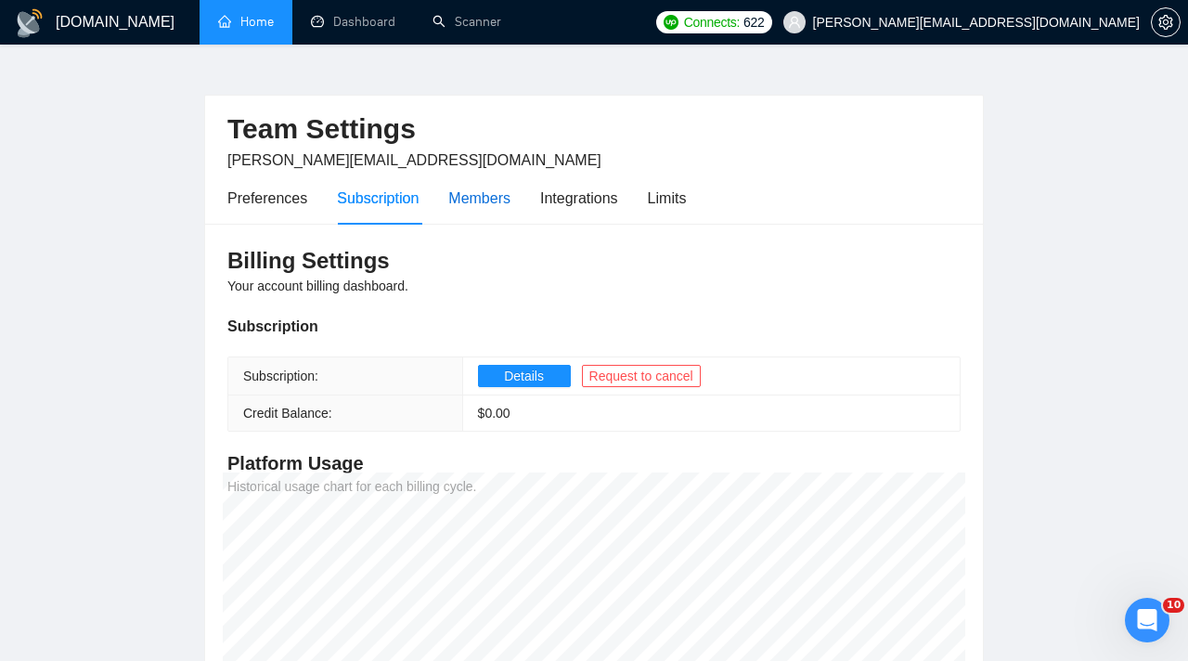
click at [465, 192] on div "Members" at bounding box center [479, 198] width 62 height 23
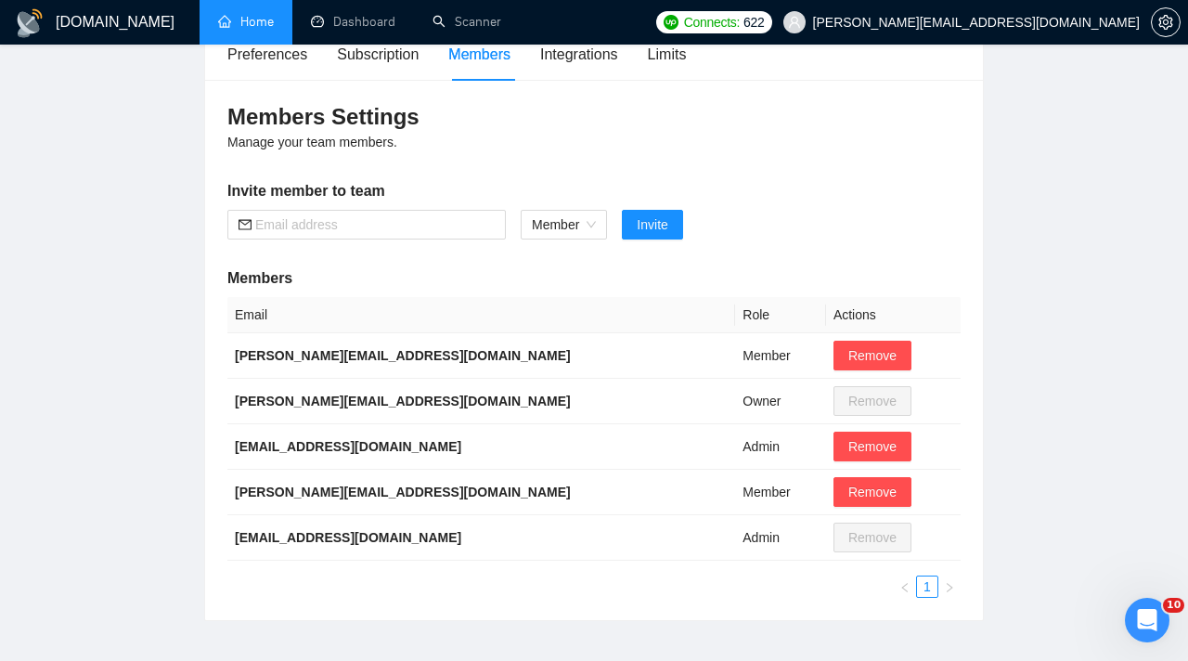
scroll to position [197, 0]
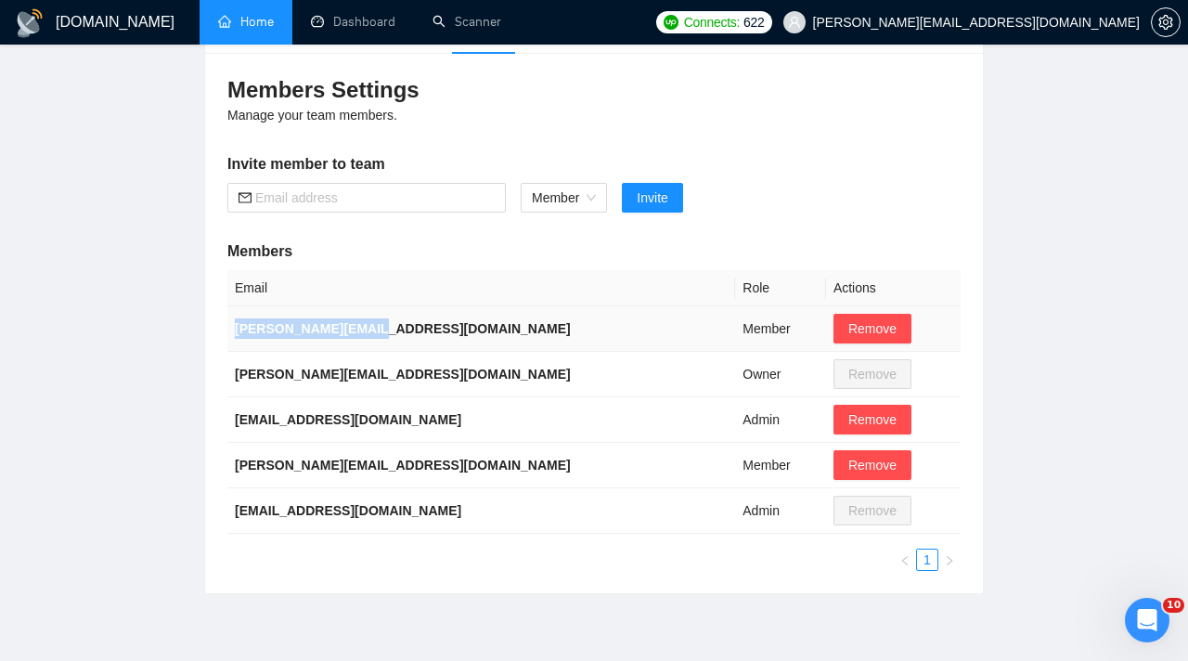
drag, startPoint x: 236, startPoint y: 325, endPoint x: 389, endPoint y: 329, distance: 153.2
click at [394, 330] on td "julia+1@gigradar.io" at bounding box center [481, 328] width 508 height 45
click at [389, 329] on td "julia+1@gigradar.io" at bounding box center [481, 328] width 508 height 45
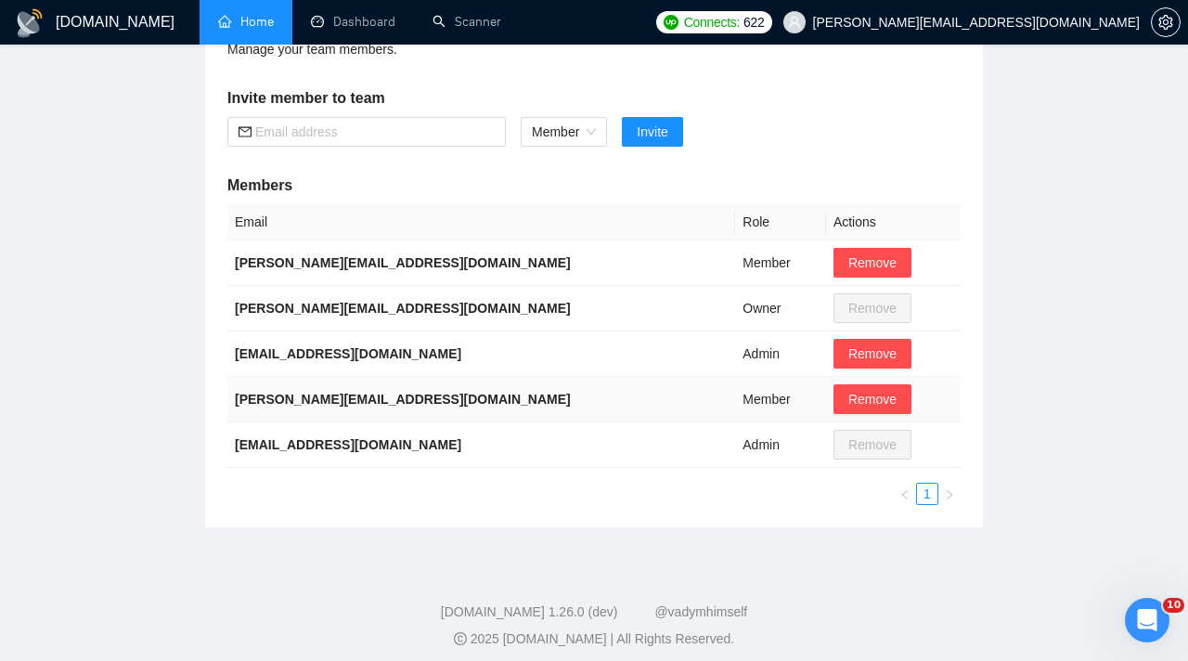
scroll to position [265, 0]
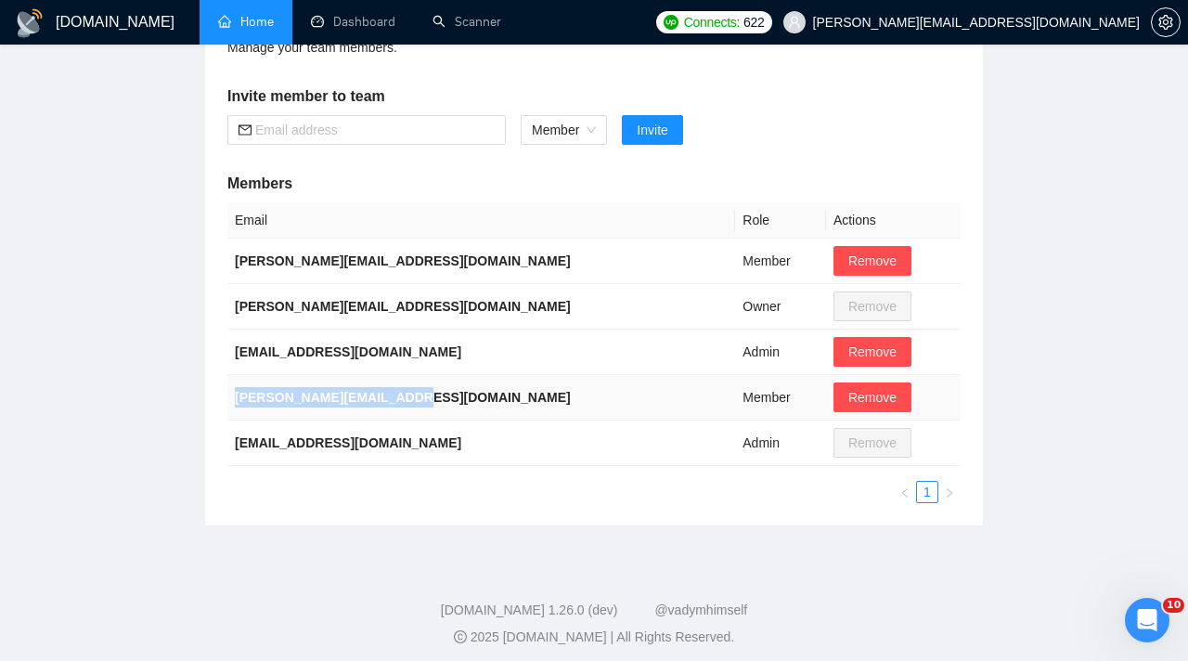
drag, startPoint x: 228, startPoint y: 389, endPoint x: 427, endPoint y: 395, distance: 198.8
click at [427, 395] on td "iryna.hetsko03@gmail.com" at bounding box center [481, 397] width 508 height 45
copy b "iryna.hetsko03@gmail.com"
